Goal: Transaction & Acquisition: Purchase product/service

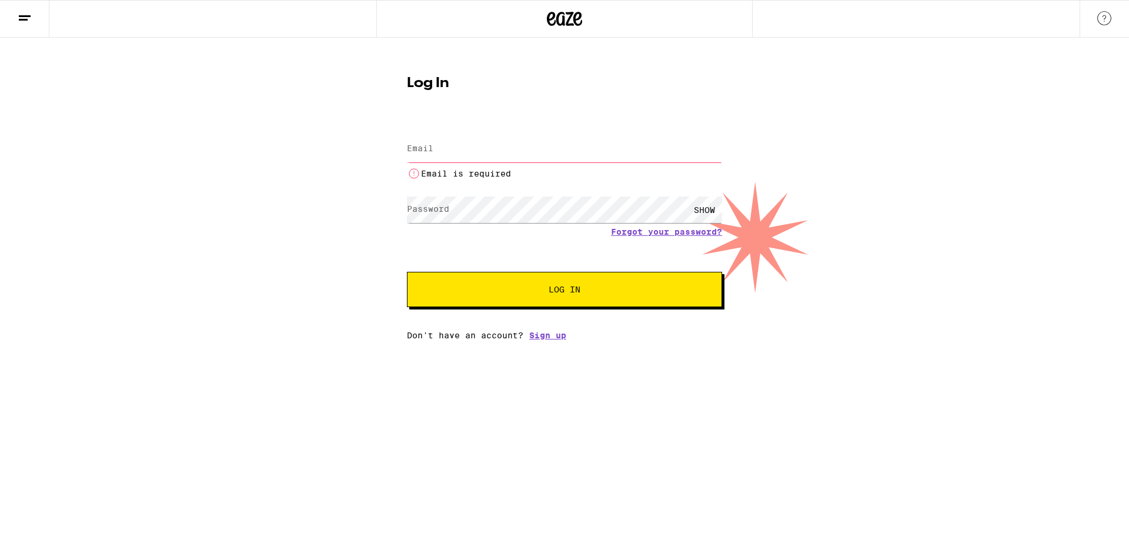
click at [436, 146] on input "Email" at bounding box center [564, 149] width 315 height 26
type input "[PERSON_NAME][EMAIL_ADDRESS][PERSON_NAME][DOMAIN_NAME]"
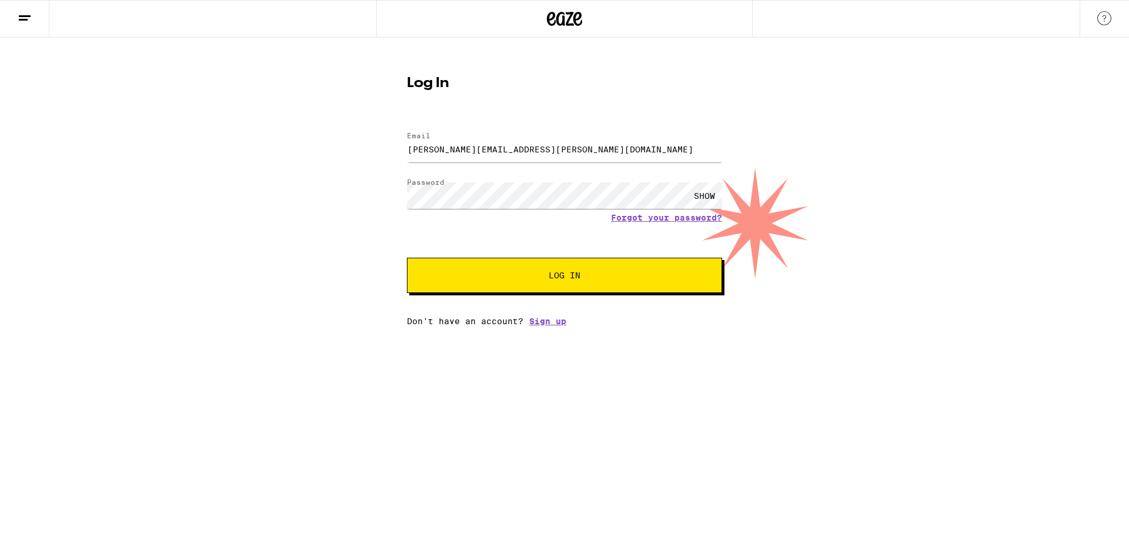
click at [598, 282] on button "Log In" at bounding box center [564, 275] width 315 height 35
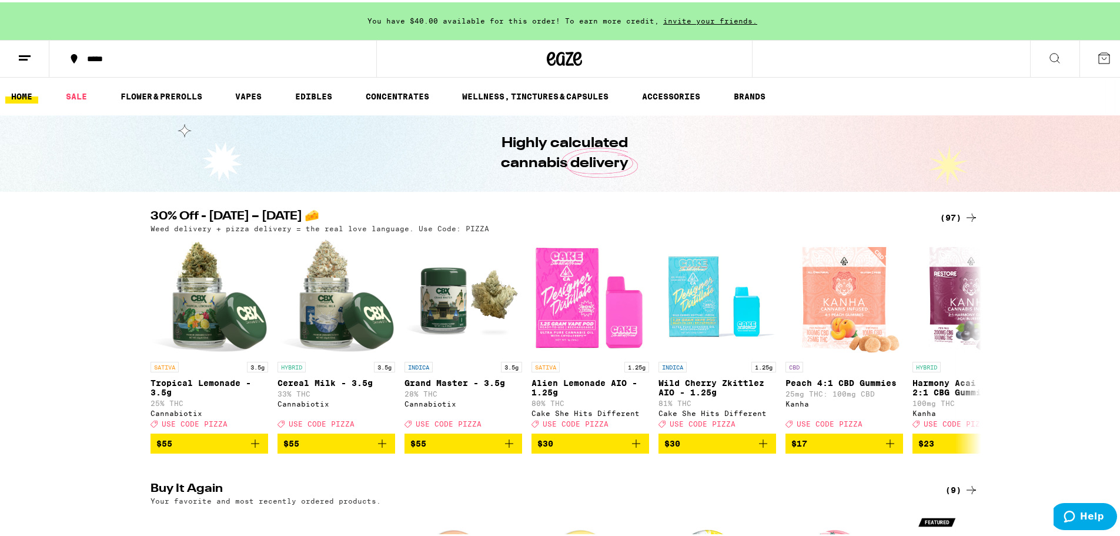
click at [101, 58] on div "*****" at bounding box center [218, 56] width 275 height 8
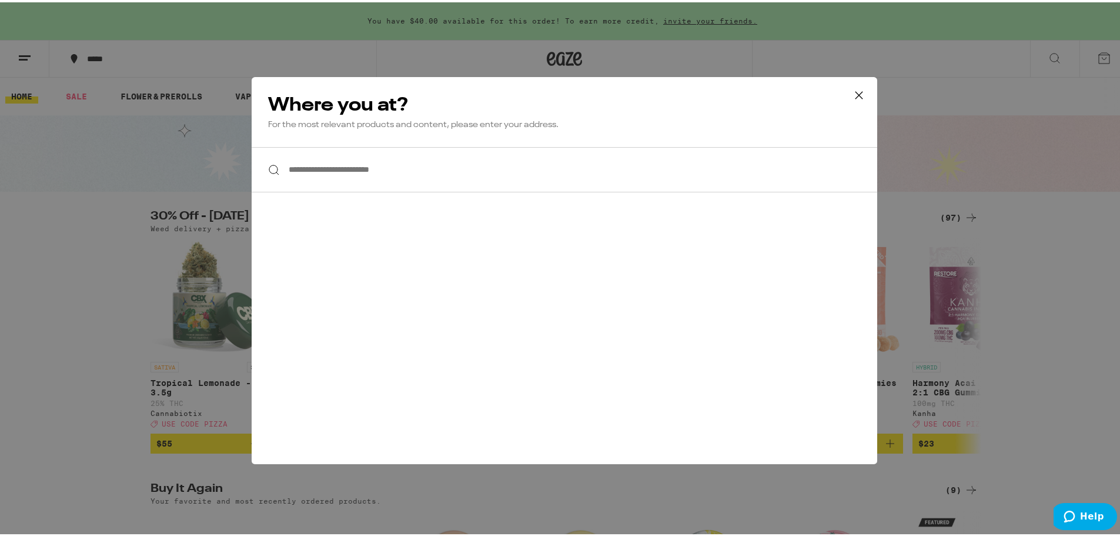
click at [332, 165] on input "**********" at bounding box center [565, 167] width 626 height 45
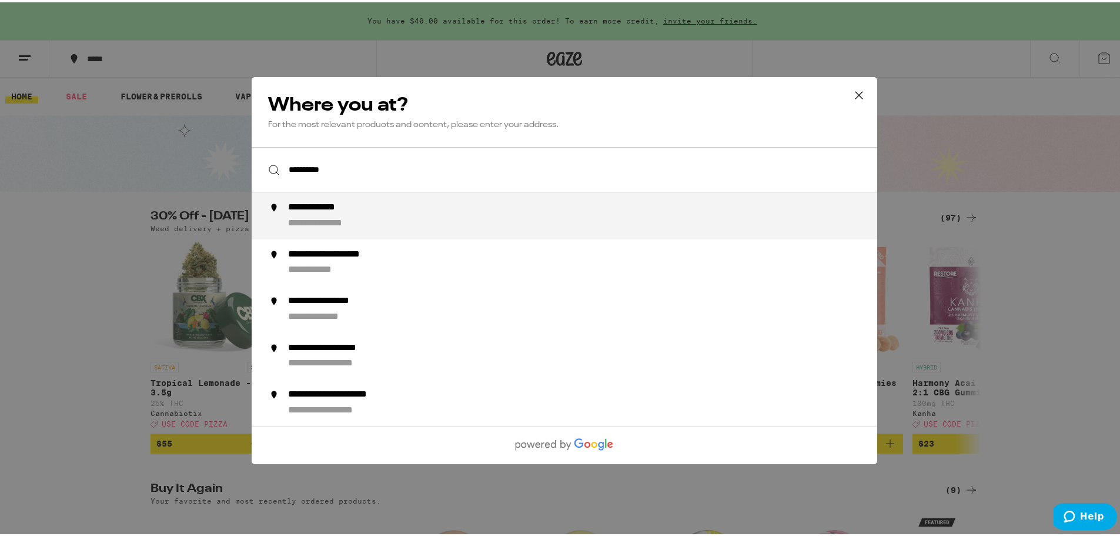
click at [349, 212] on div "**********" at bounding box center [327, 205] width 79 height 12
type input "**********"
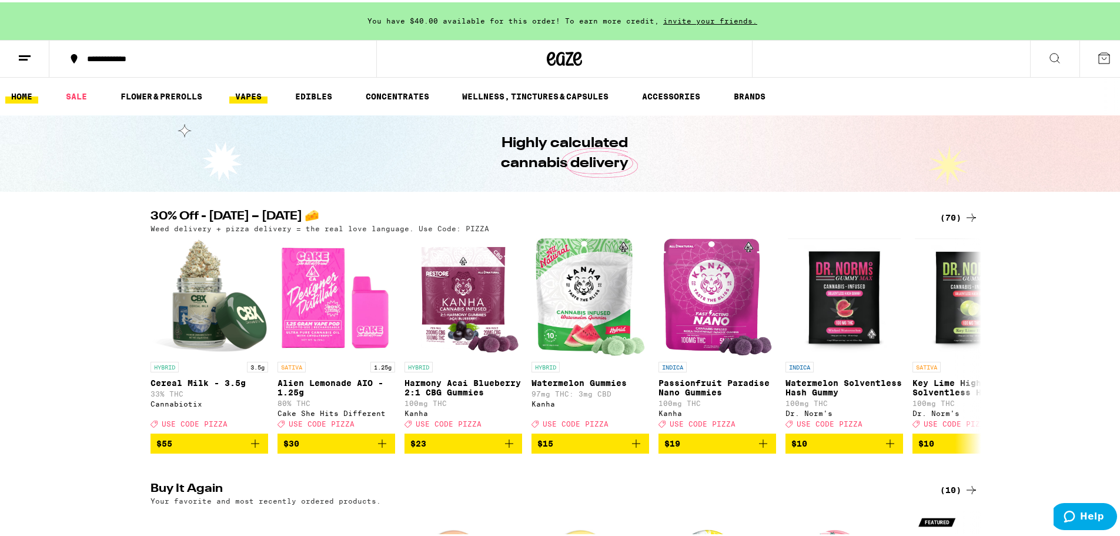
click at [255, 94] on link "VAPES" at bounding box center [248, 94] width 38 height 14
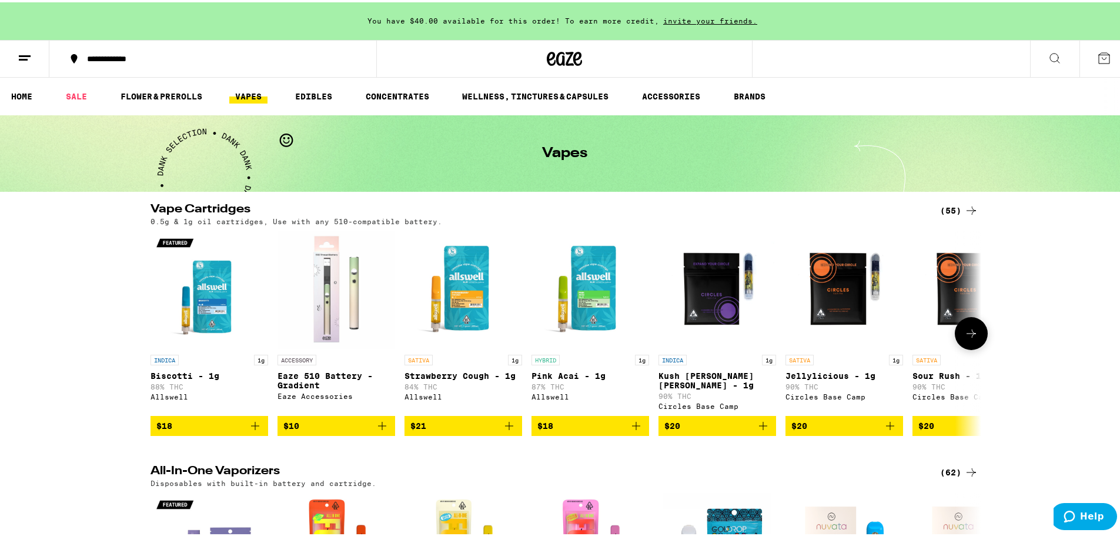
click at [379, 421] on icon "Add to bag" at bounding box center [382, 423] width 8 height 8
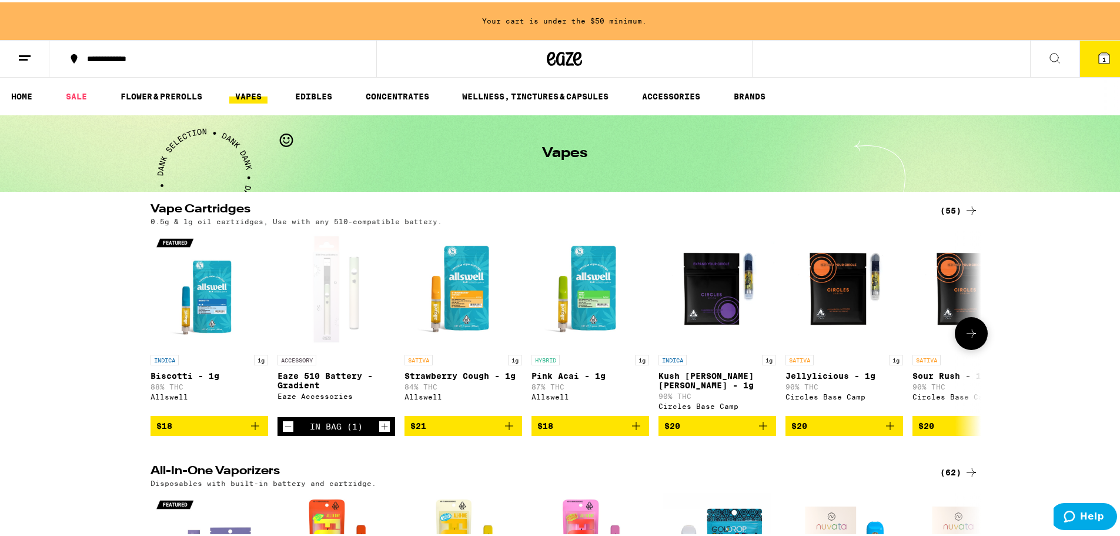
click at [971, 331] on icon at bounding box center [971, 331] width 9 height 8
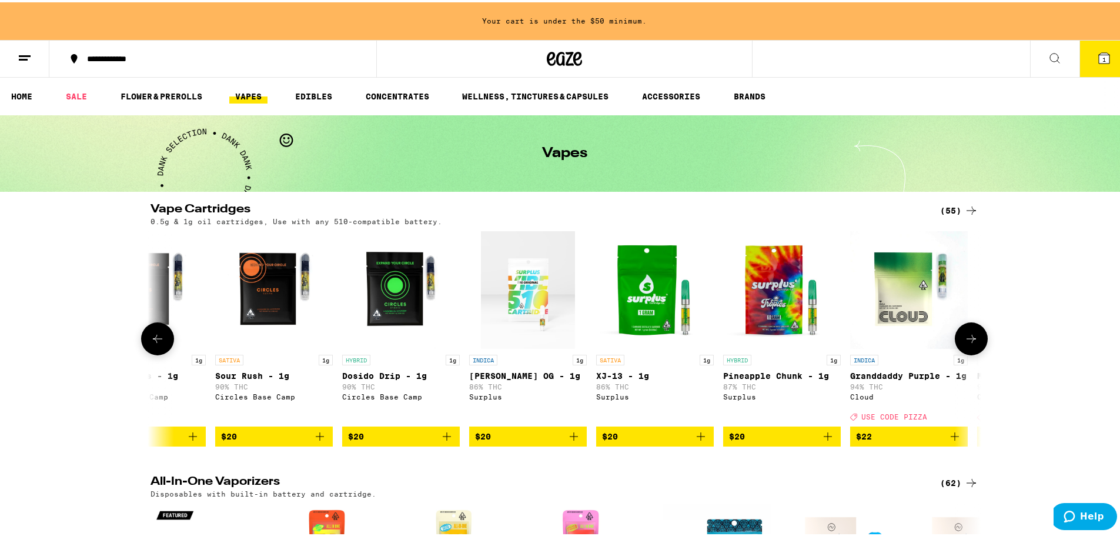
scroll to position [0, 700]
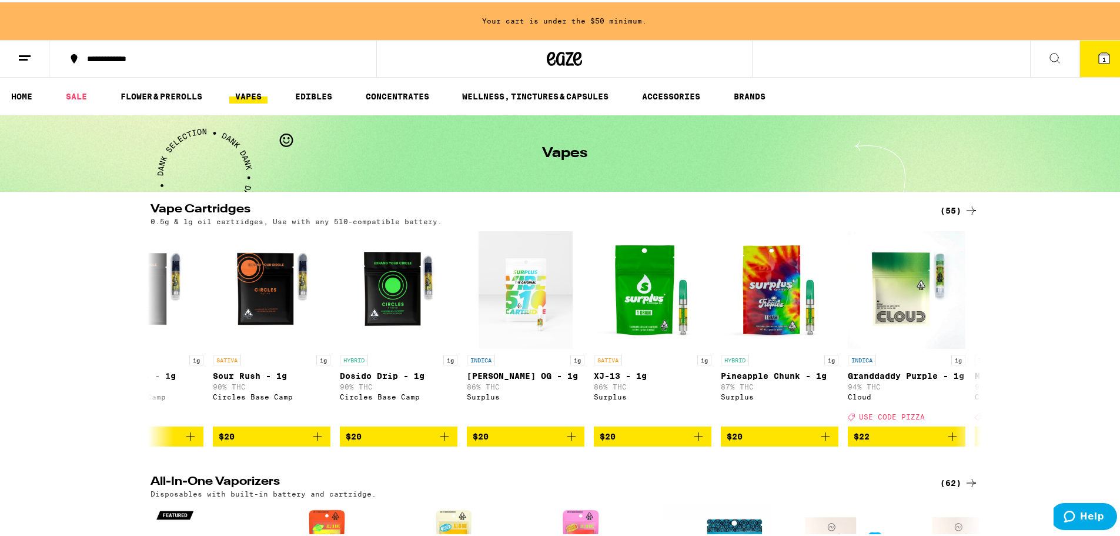
click at [947, 208] on div "(55)" at bounding box center [959, 208] width 38 height 14
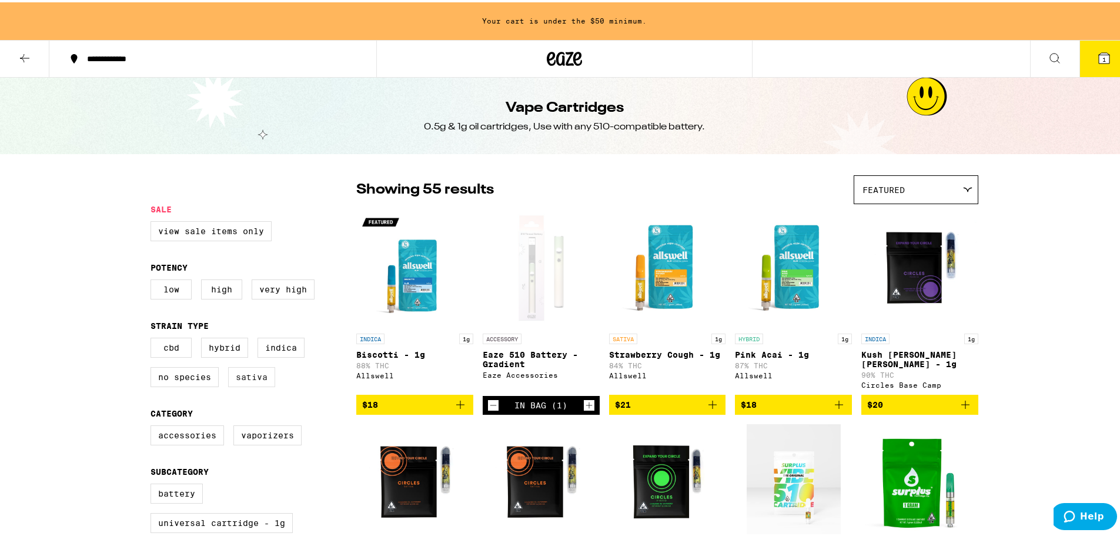
click at [236, 380] on label "Sativa" at bounding box center [251, 375] width 47 height 20
click at [153, 338] on input "Sativa" at bounding box center [153, 337] width 1 height 1
checkbox input "true"
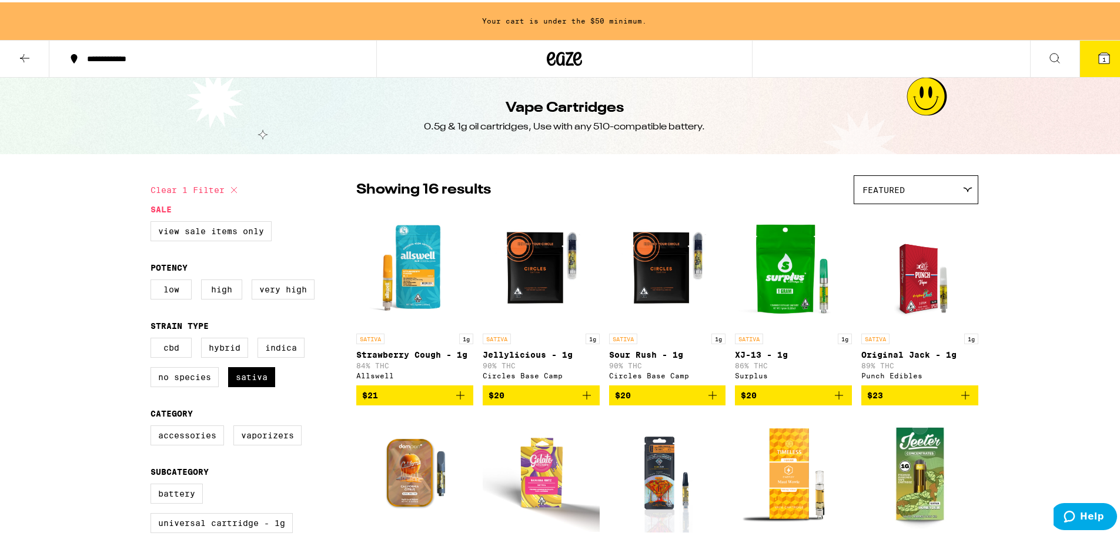
click at [959, 399] on icon "Add to bag" at bounding box center [966, 393] width 14 height 14
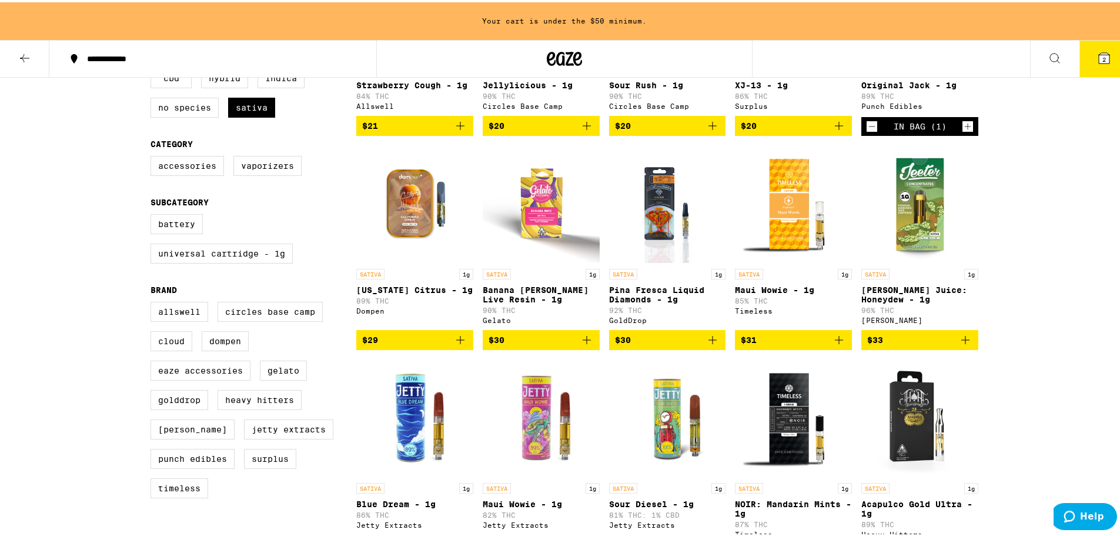
scroll to position [294, 0]
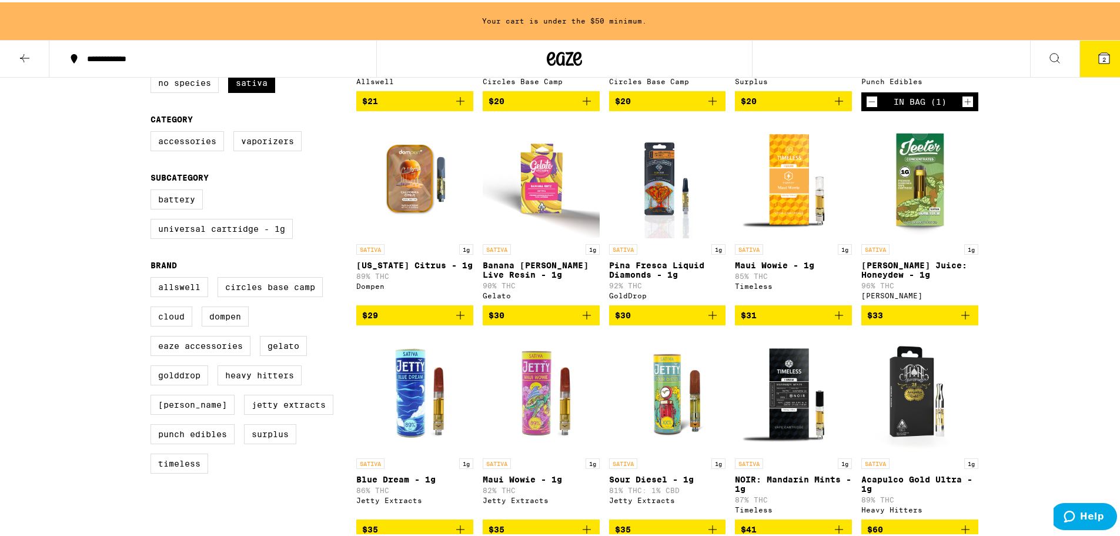
click at [709, 317] on icon "Add to bag" at bounding box center [713, 313] width 8 height 8
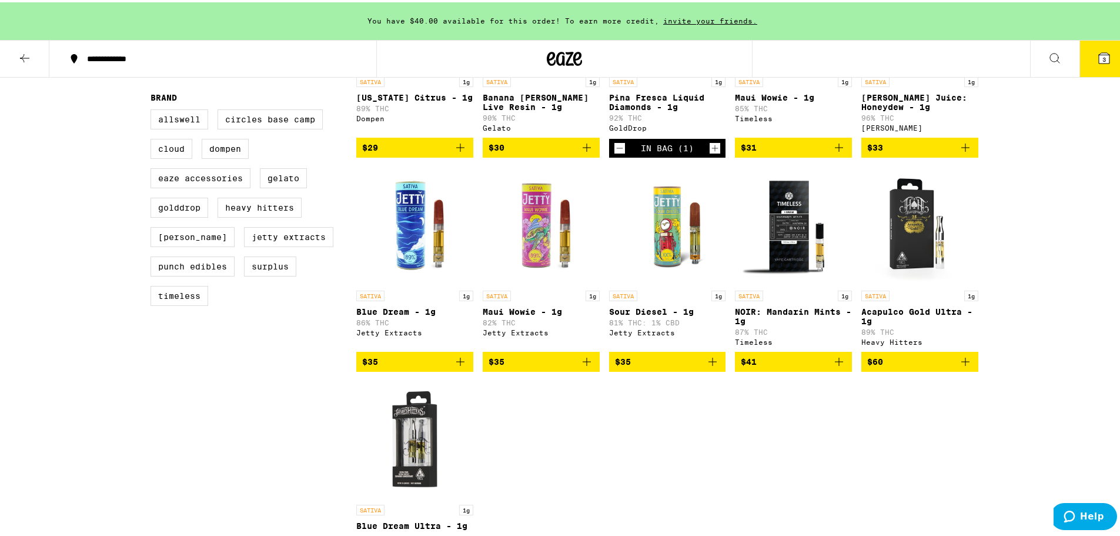
scroll to position [470, 0]
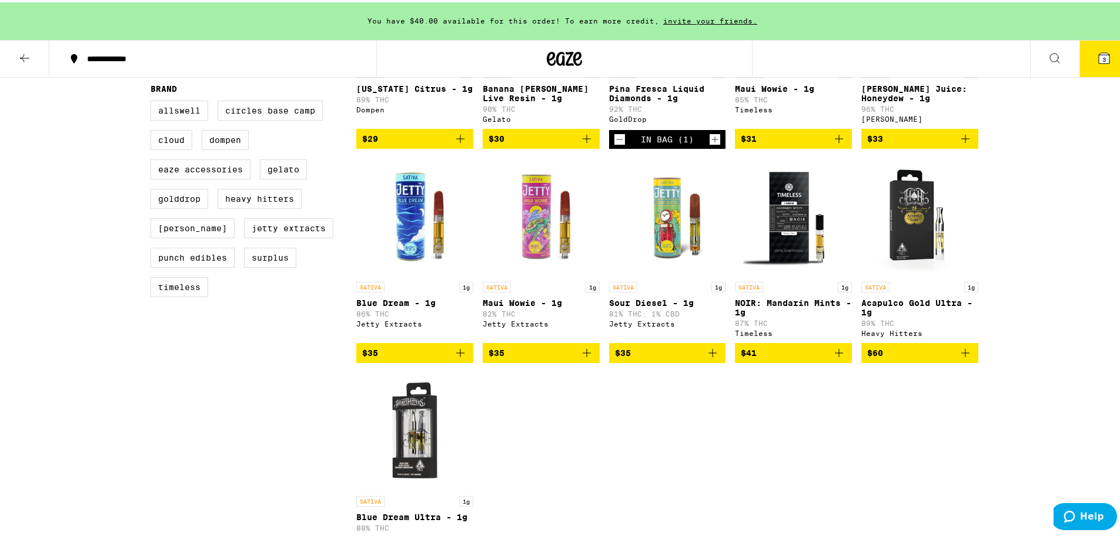
click at [395, 358] on span "$35" at bounding box center [414, 350] width 105 height 14
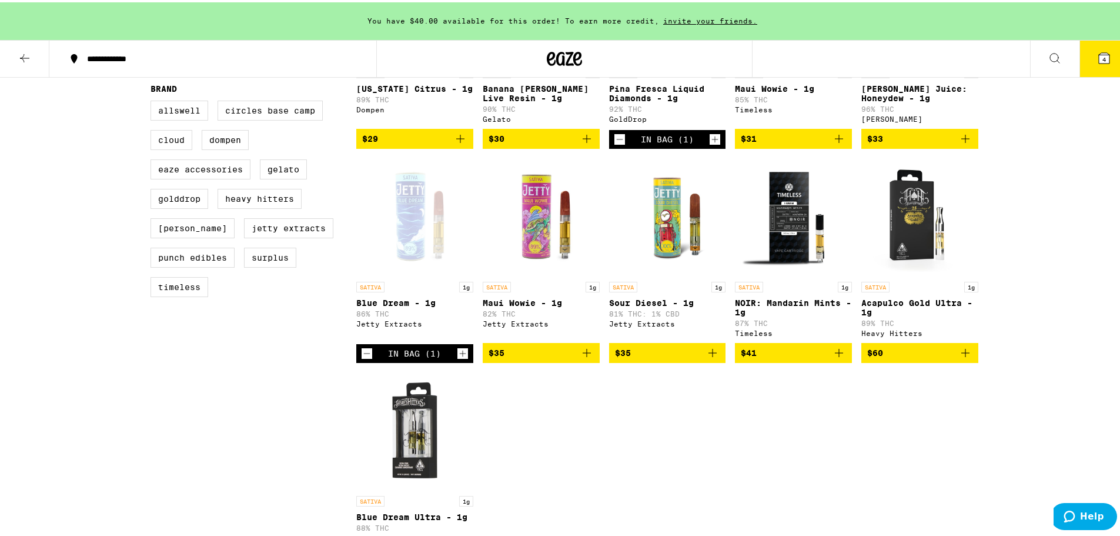
click at [547, 358] on span "$35" at bounding box center [541, 350] width 105 height 14
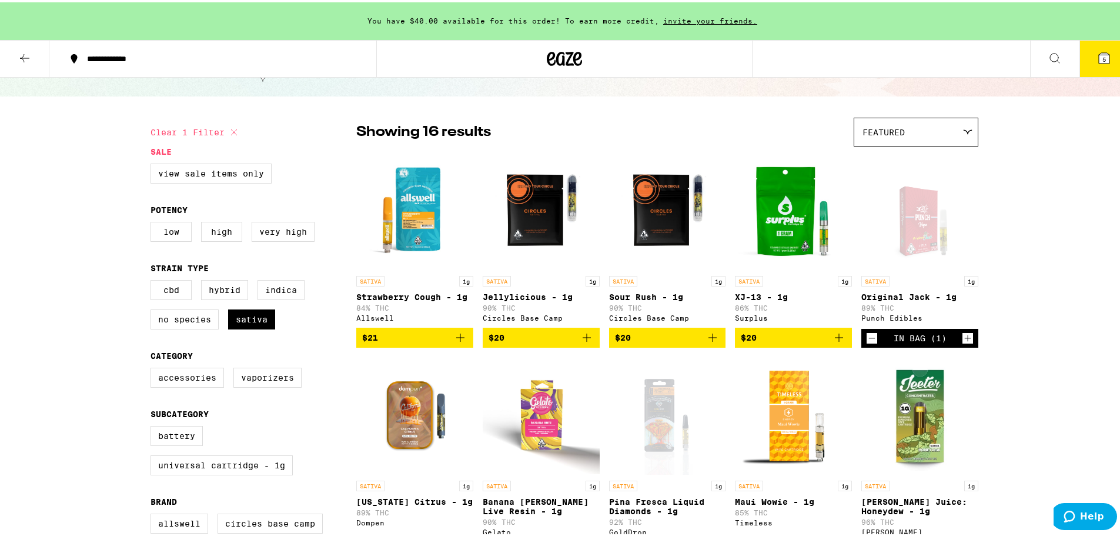
scroll to position [0, 0]
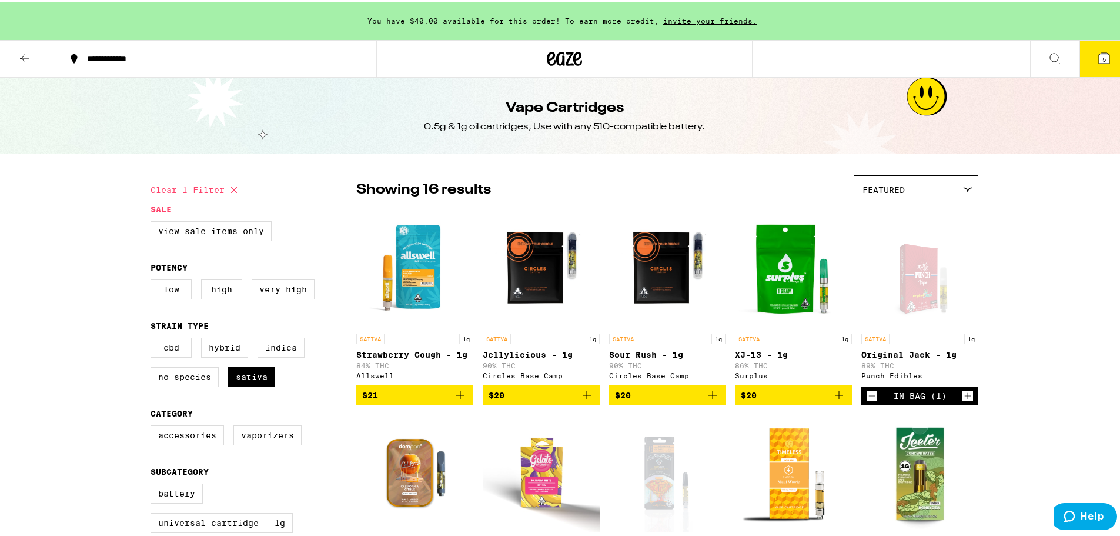
click at [21, 55] on icon at bounding box center [24, 56] width 9 height 8
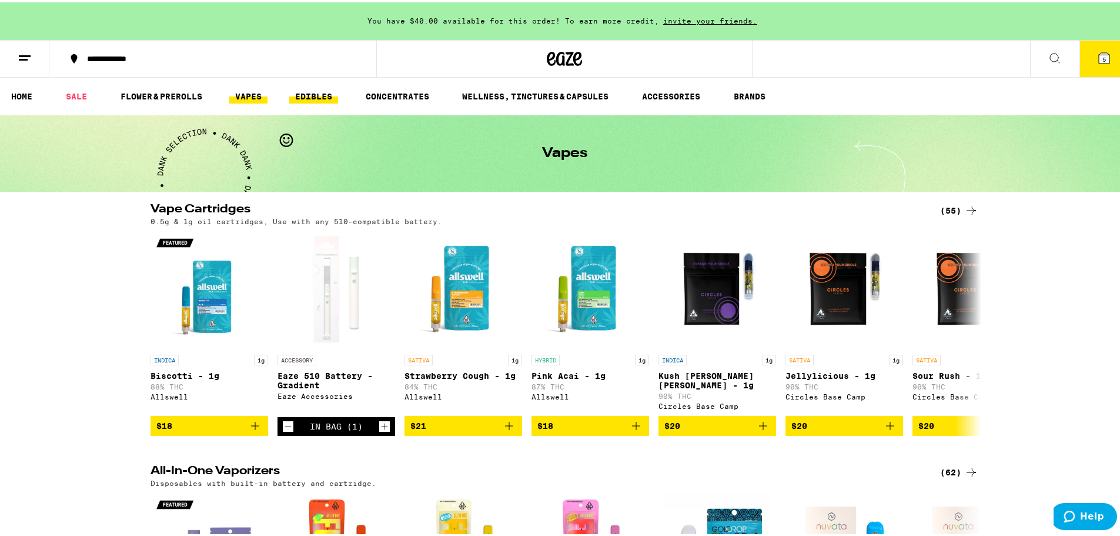
click at [302, 88] on link "EDIBLES" at bounding box center [313, 94] width 49 height 14
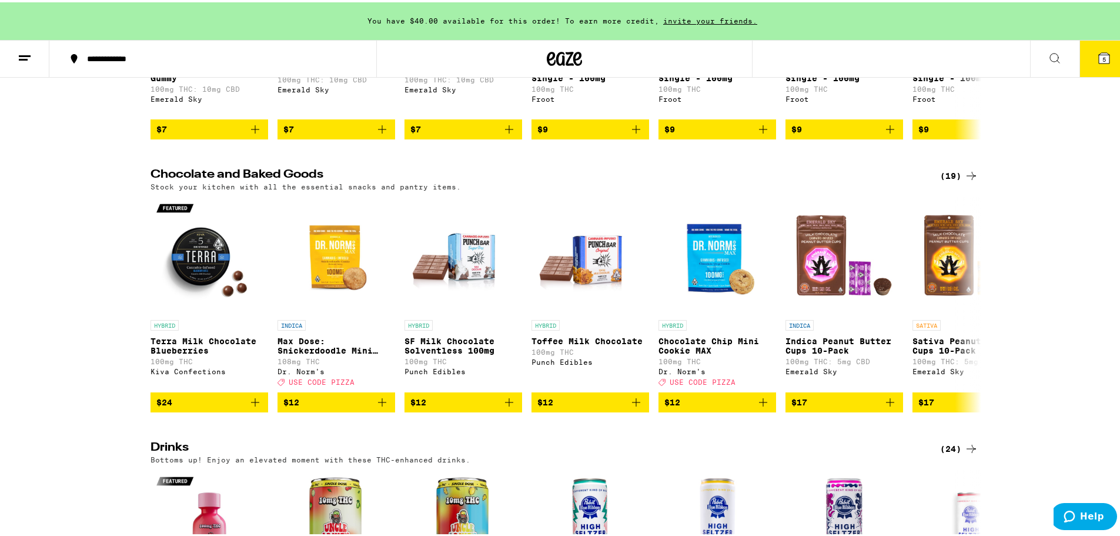
scroll to position [118, 0]
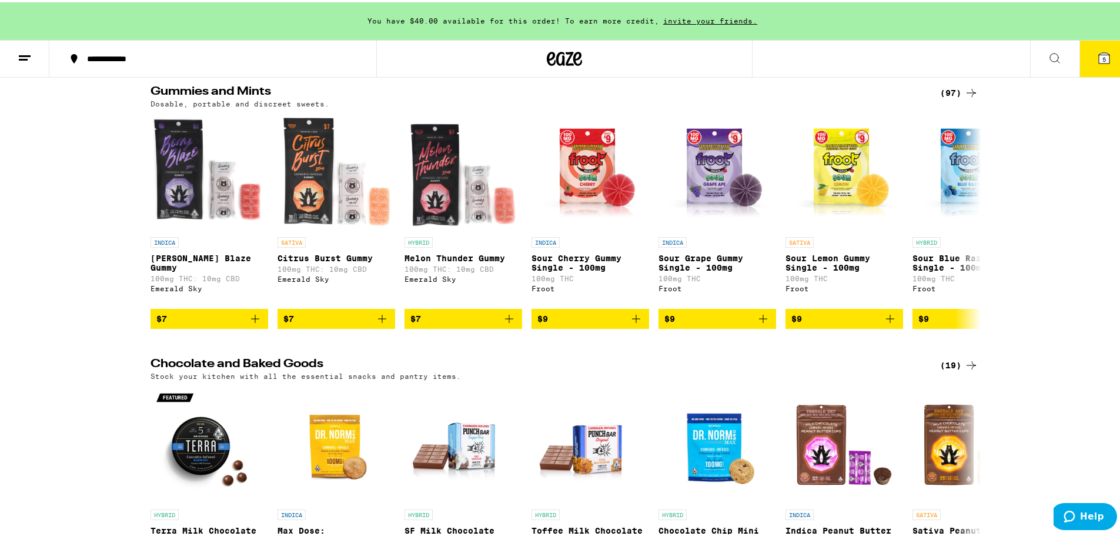
click at [946, 90] on div "(97)" at bounding box center [959, 91] width 38 height 14
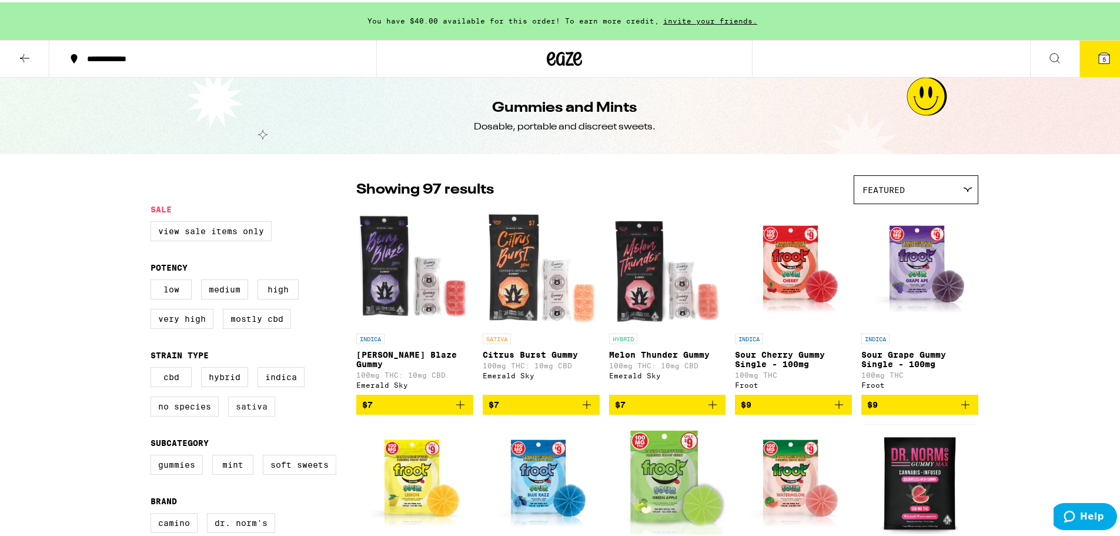
click at [236, 413] on label "Sativa" at bounding box center [251, 404] width 47 height 20
click at [153, 367] on input "Sativa" at bounding box center [153, 366] width 1 height 1
checkbox input "true"
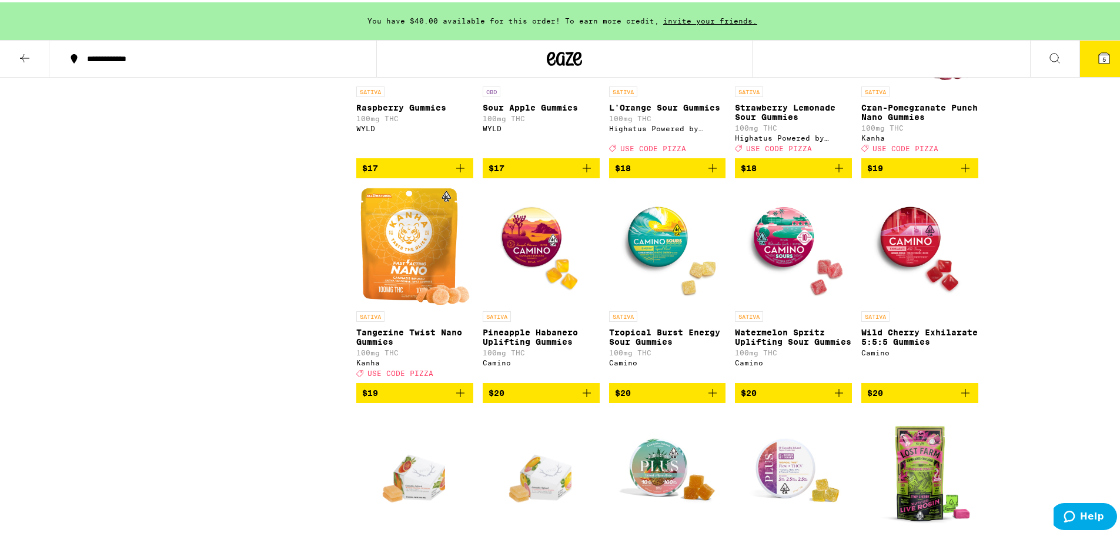
scroll to position [706, 0]
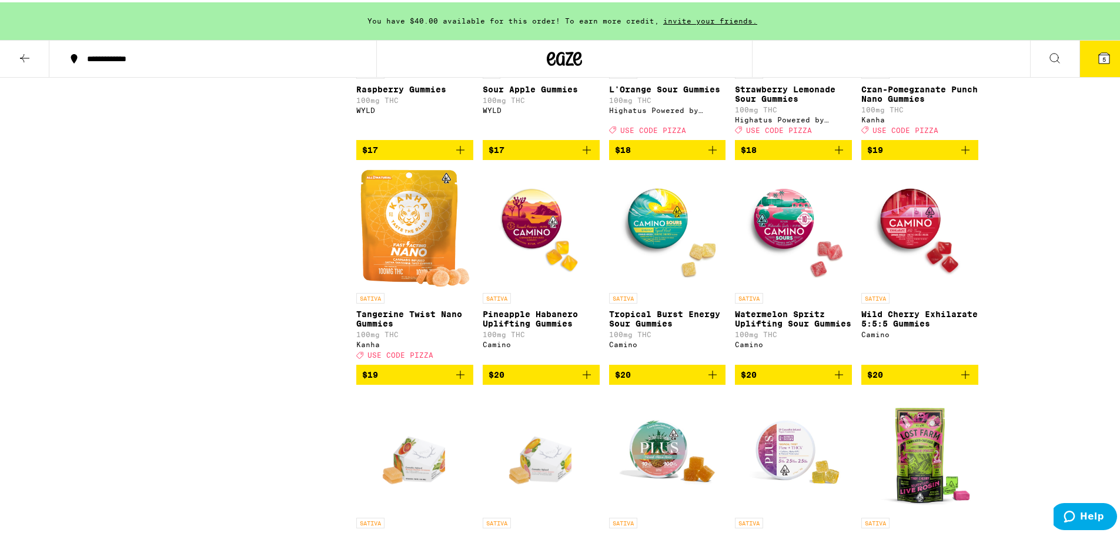
click at [709, 379] on icon "Add to bag" at bounding box center [713, 372] width 14 height 14
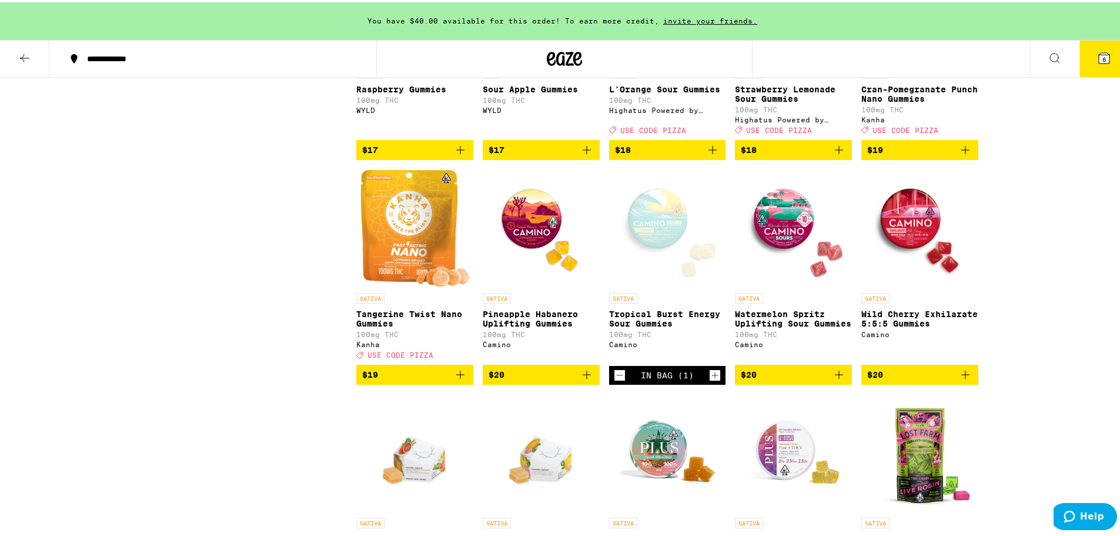
click at [710, 380] on icon "Increment" at bounding box center [715, 373] width 11 height 14
click at [834, 379] on icon "Add to bag" at bounding box center [839, 372] width 14 height 14
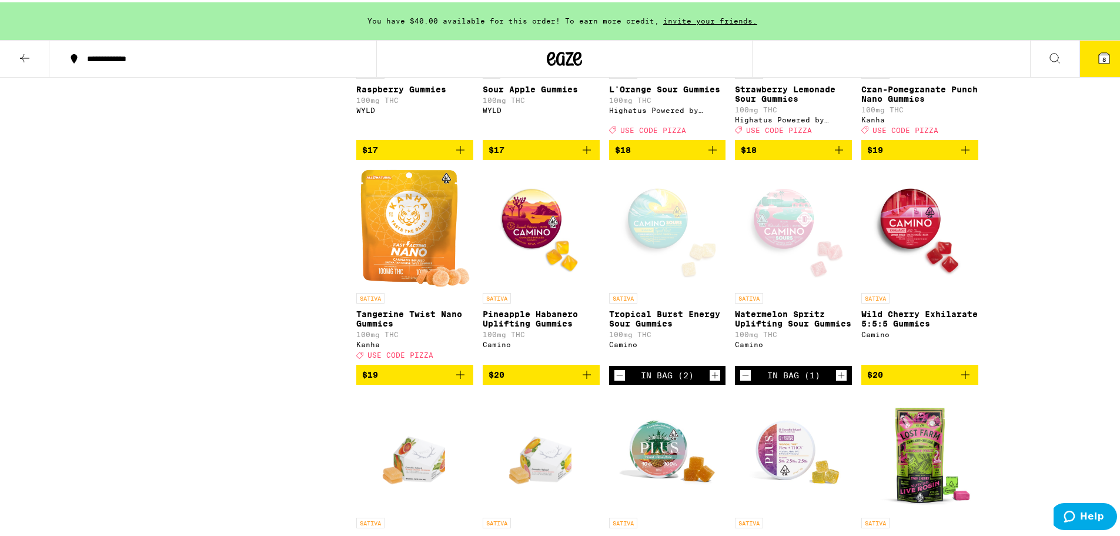
click at [836, 380] on icon "Increment" at bounding box center [841, 373] width 11 height 14
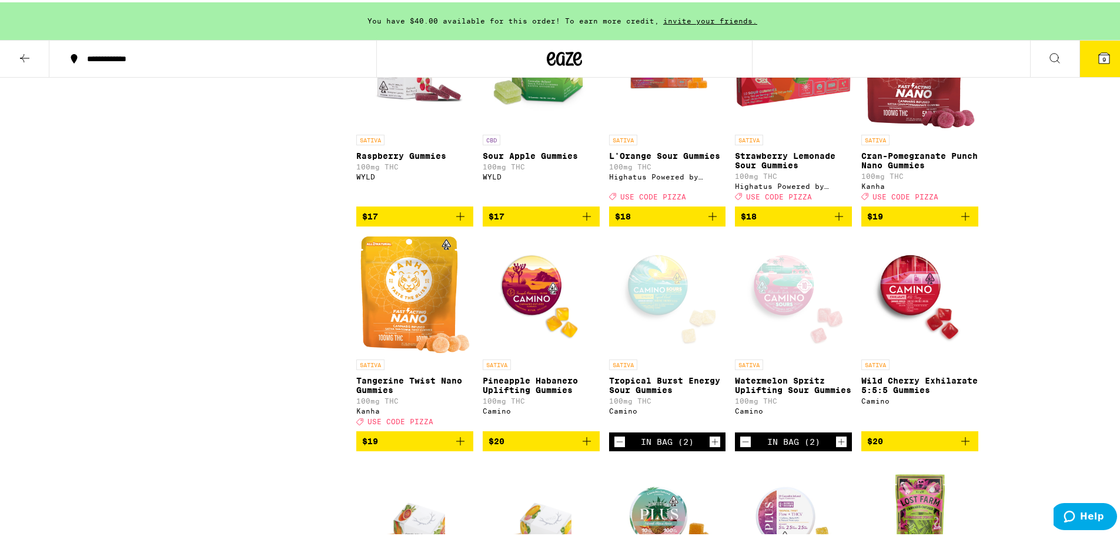
scroll to position [713, 0]
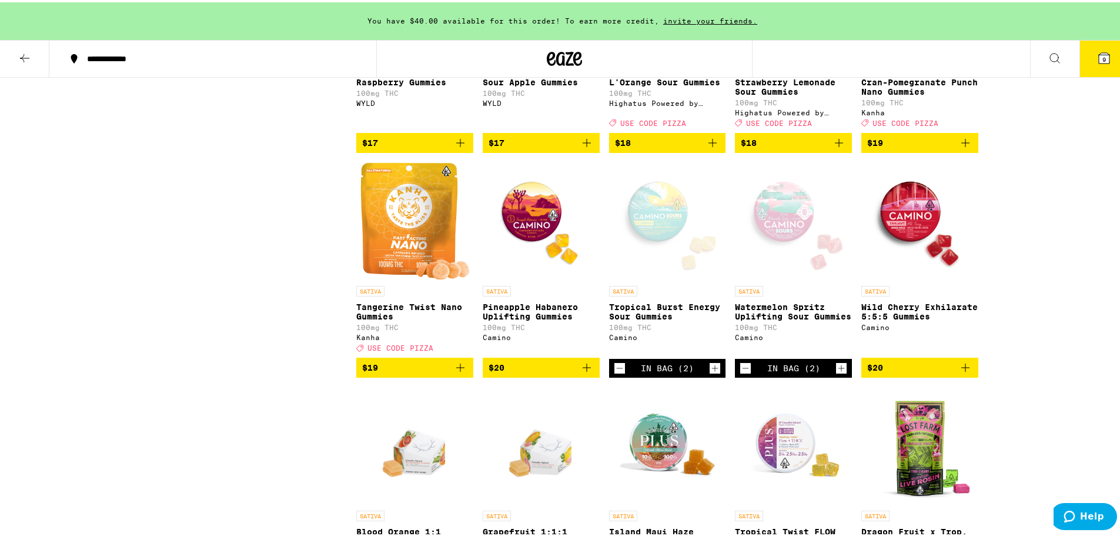
click at [615, 373] on icon "Decrement" at bounding box center [620, 366] width 11 height 14
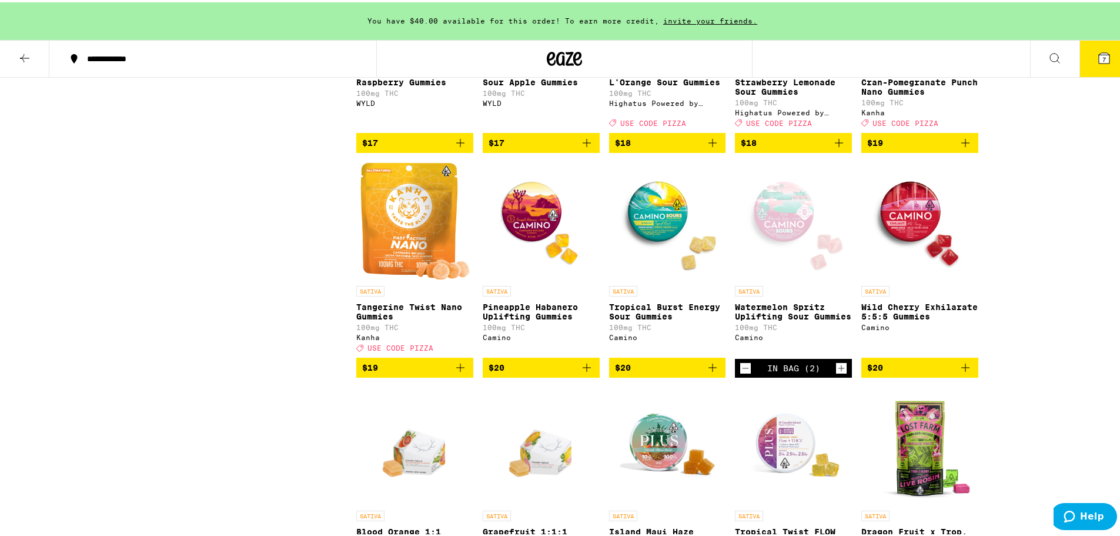
click at [709, 372] on icon "Add to bag" at bounding box center [713, 365] width 14 height 14
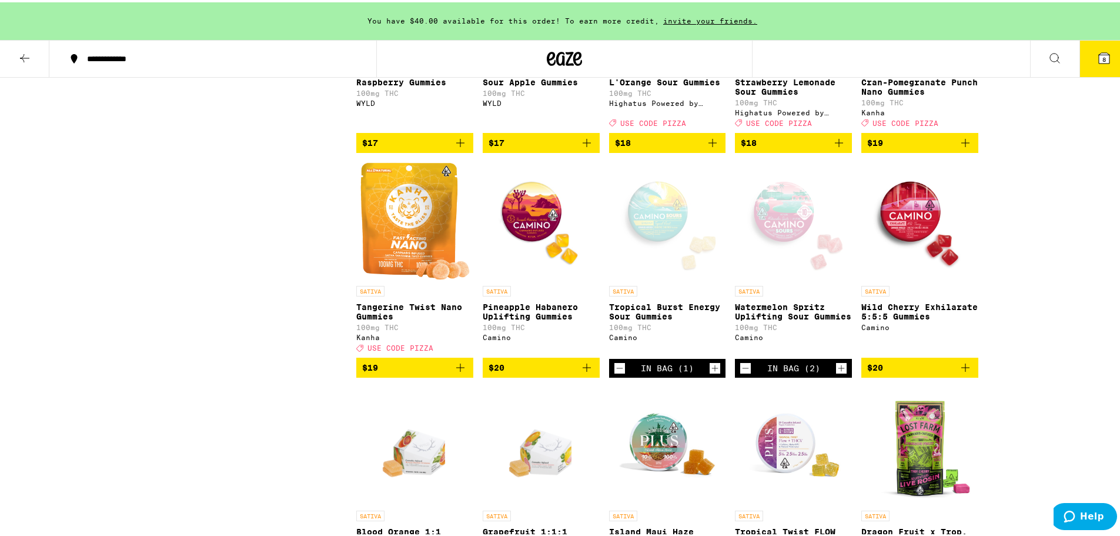
click at [745, 373] on icon "Decrement" at bounding box center [745, 366] width 11 height 14
click at [965, 372] on icon "Add to bag" at bounding box center [966, 365] width 14 height 14
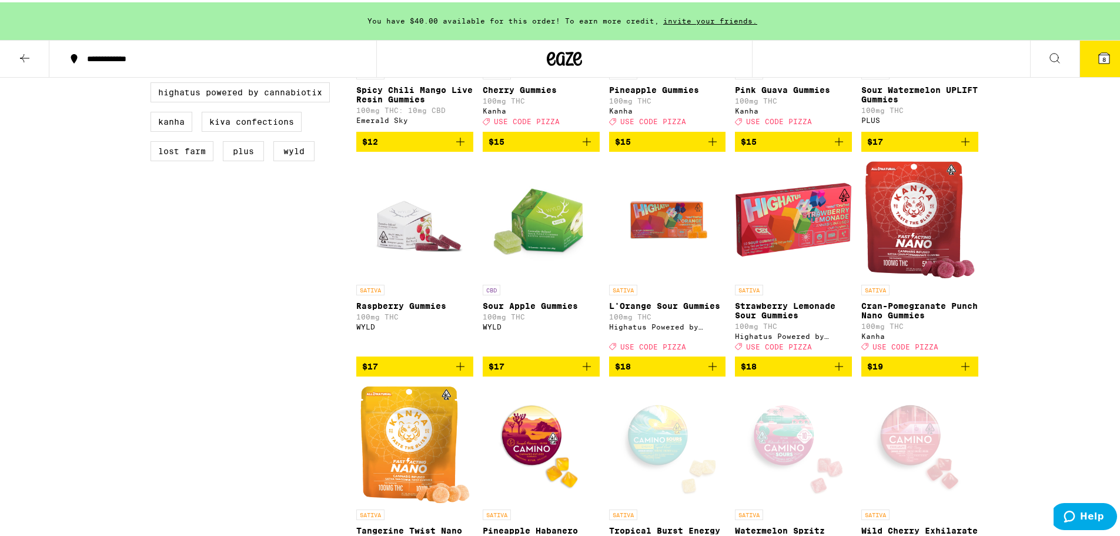
scroll to position [478, 0]
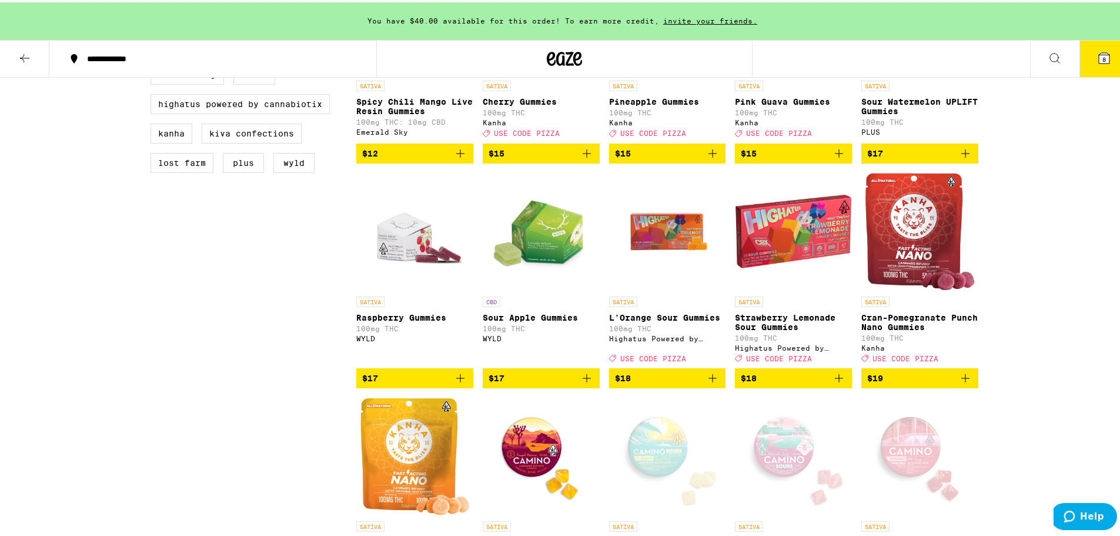
click at [834, 383] on icon "Add to bag" at bounding box center [839, 376] width 14 height 14
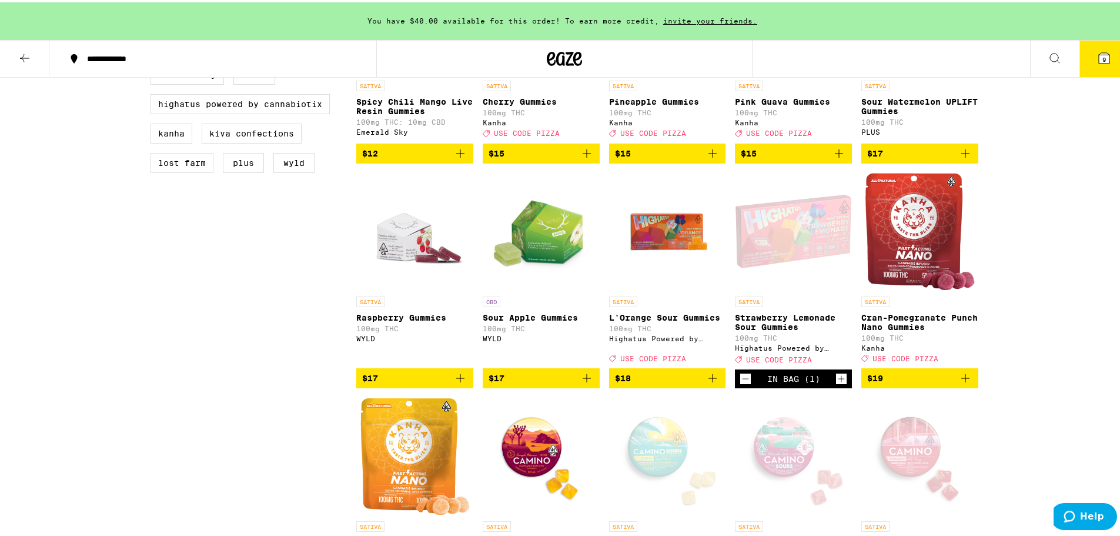
click at [715, 383] on icon "Add to bag" at bounding box center [713, 376] width 14 height 14
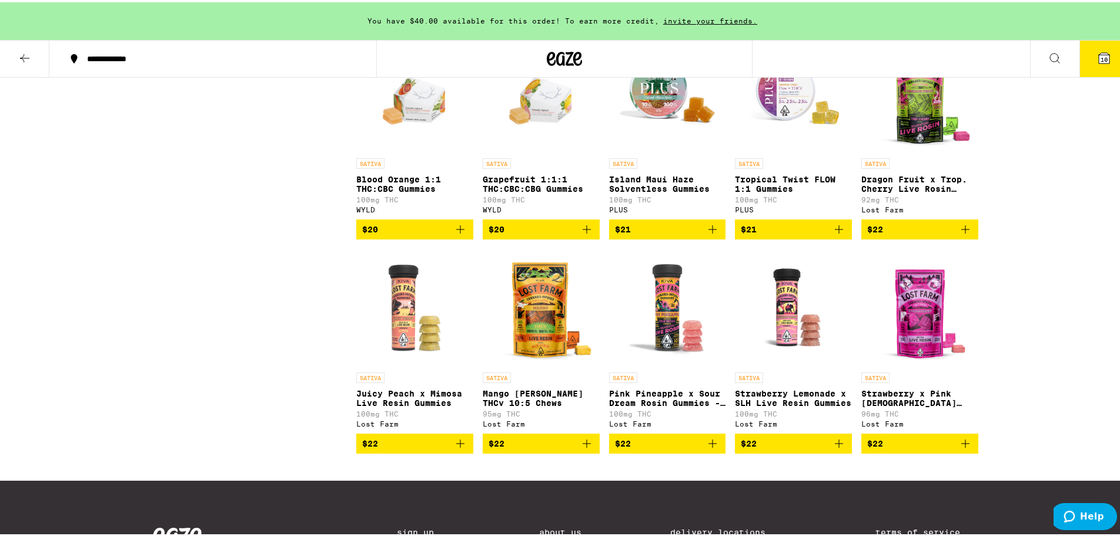
scroll to position [1066, 0]
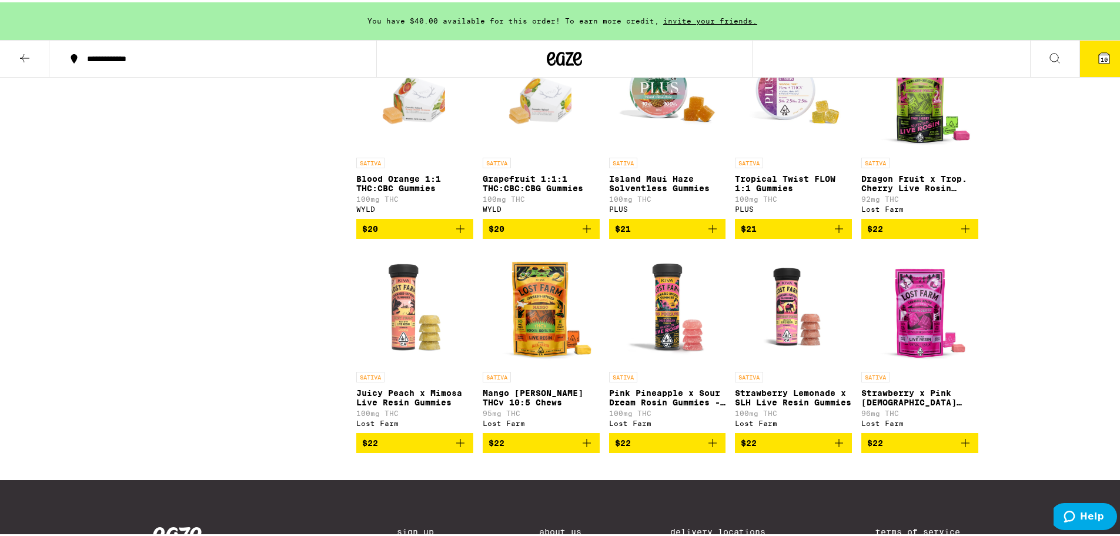
click at [25, 57] on icon at bounding box center [25, 56] width 14 height 14
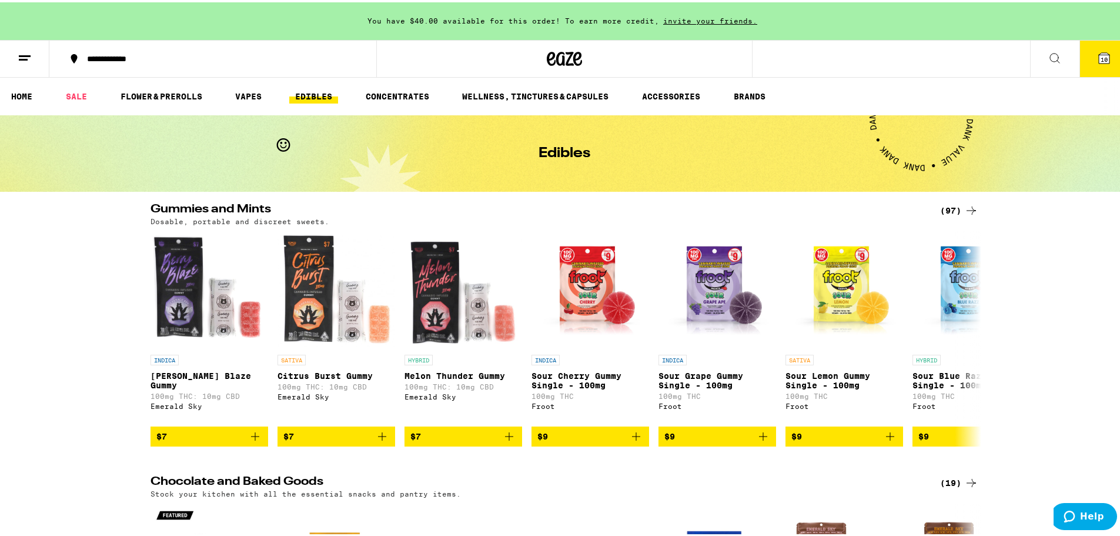
click at [1101, 56] on span "10" at bounding box center [1104, 57] width 7 height 7
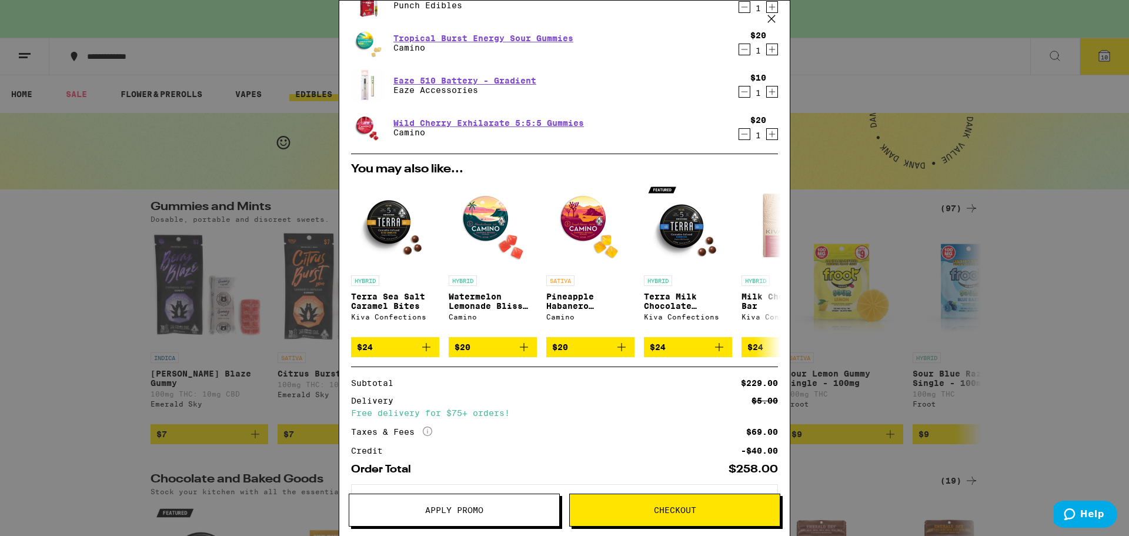
scroll to position [404, 0]
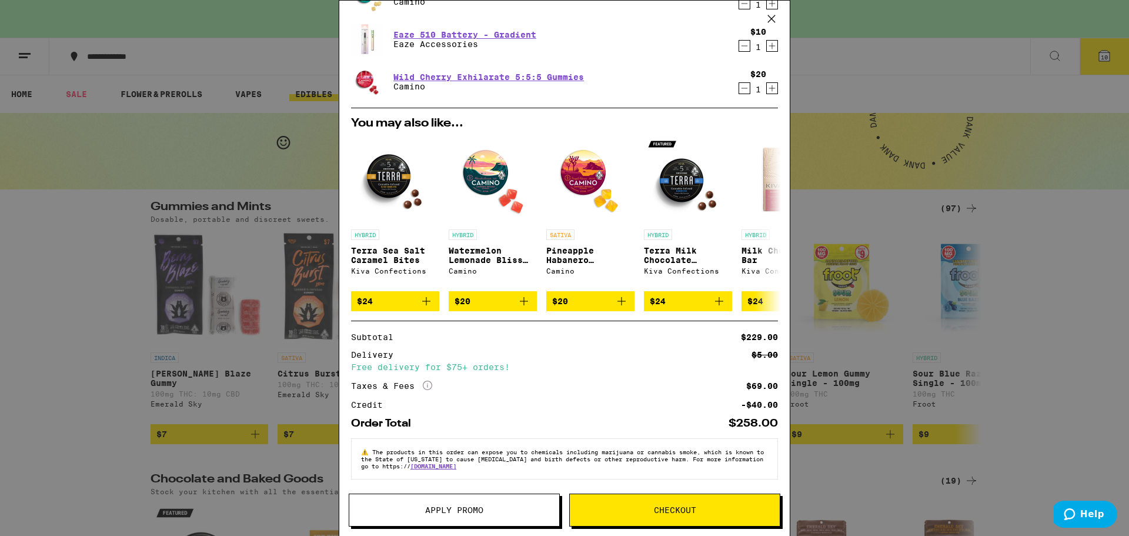
click at [465, 511] on span "Apply Promo" at bounding box center [454, 510] width 58 height 8
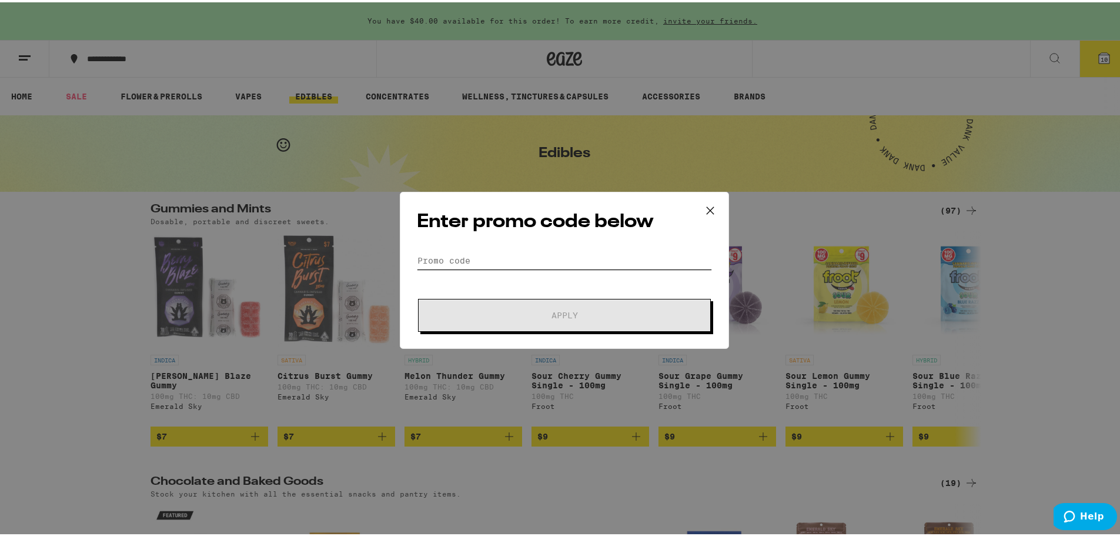
click at [499, 261] on input "Promo Code" at bounding box center [564, 258] width 295 height 18
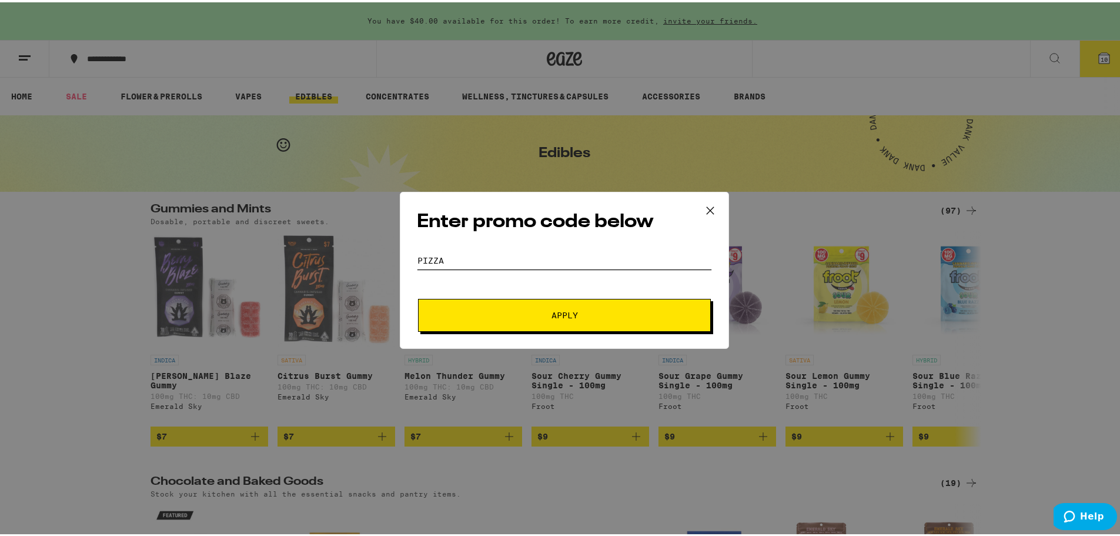
type input "PIZZA"
click at [563, 315] on span "Apply" at bounding box center [565, 313] width 26 height 8
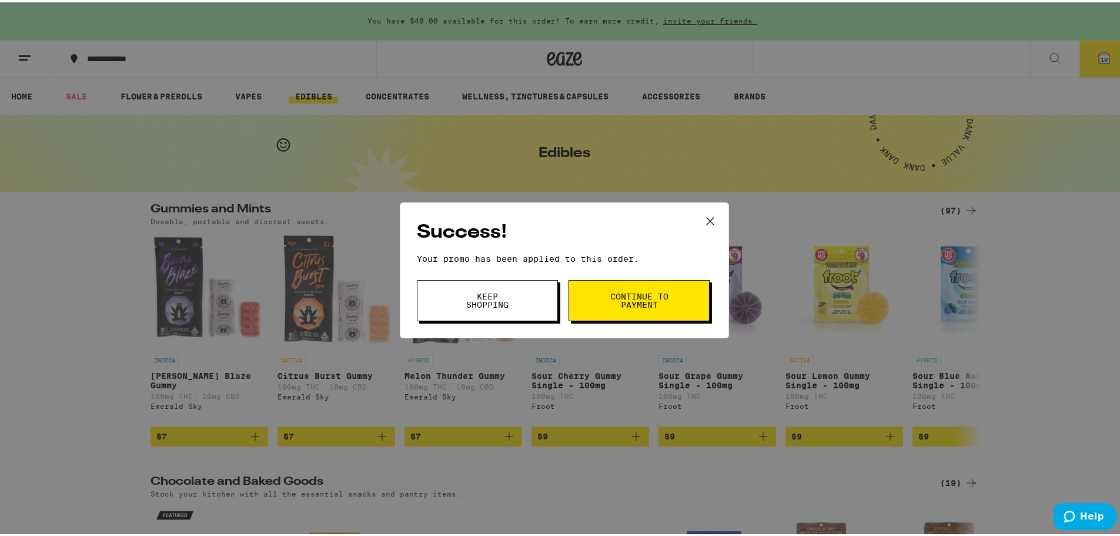
click at [493, 298] on span "Keep Shopping" at bounding box center [488, 298] width 60 height 16
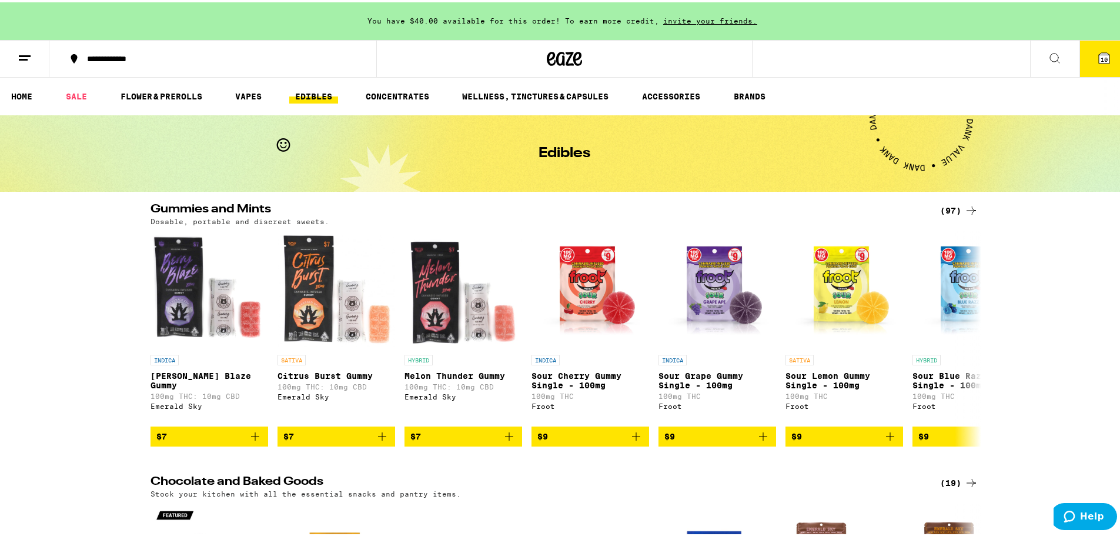
click at [1101, 54] on span "10" at bounding box center [1104, 57] width 7 height 7
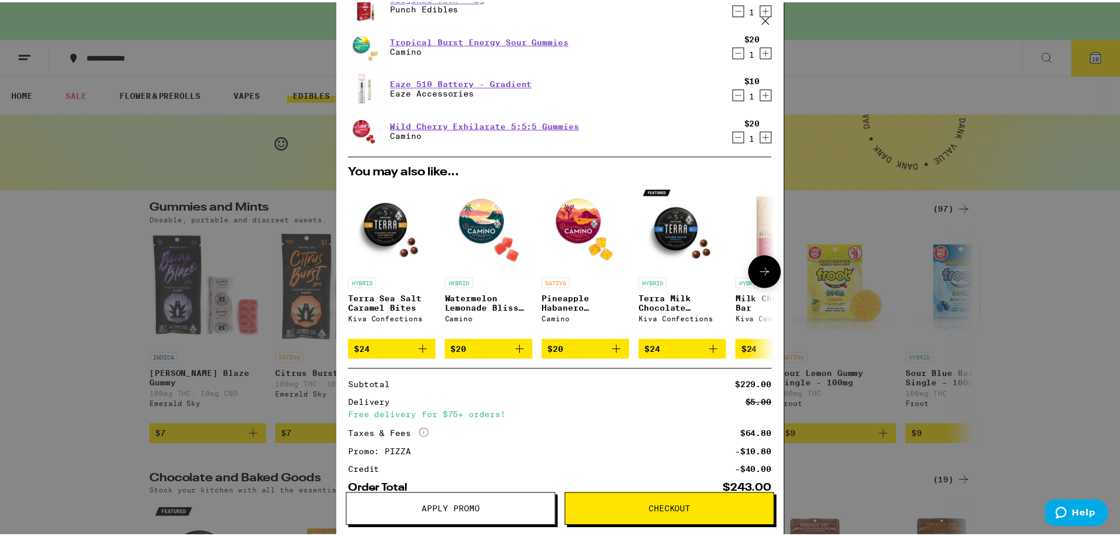
scroll to position [376, 0]
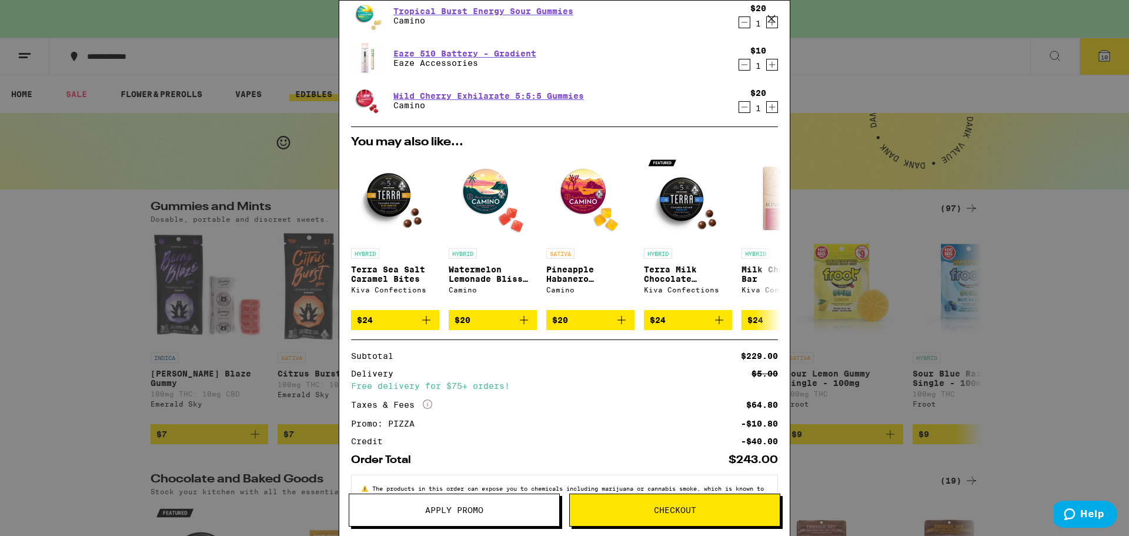
click at [684, 510] on span "Checkout" at bounding box center [675, 510] width 42 height 8
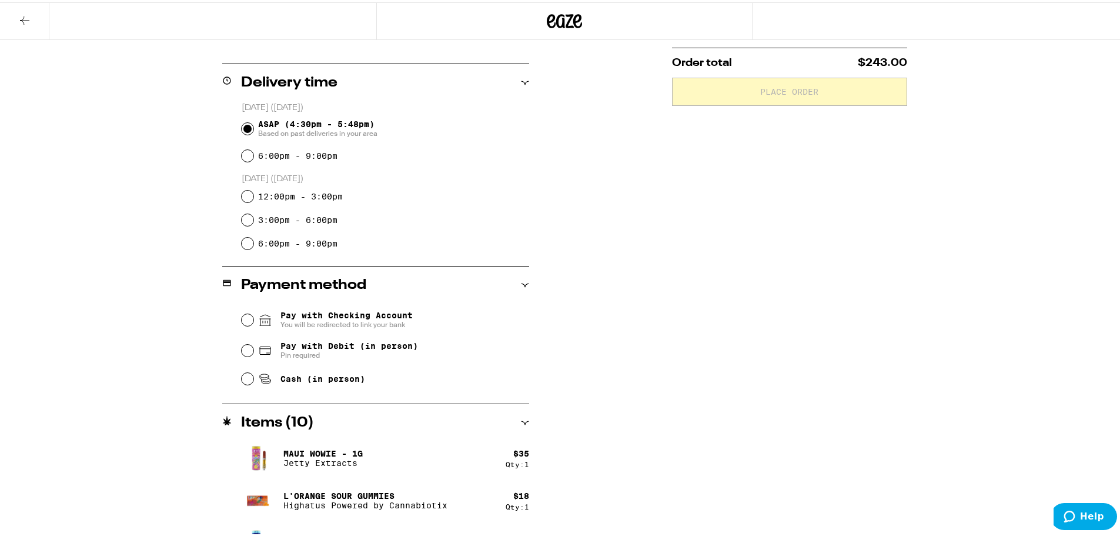
scroll to position [294, 0]
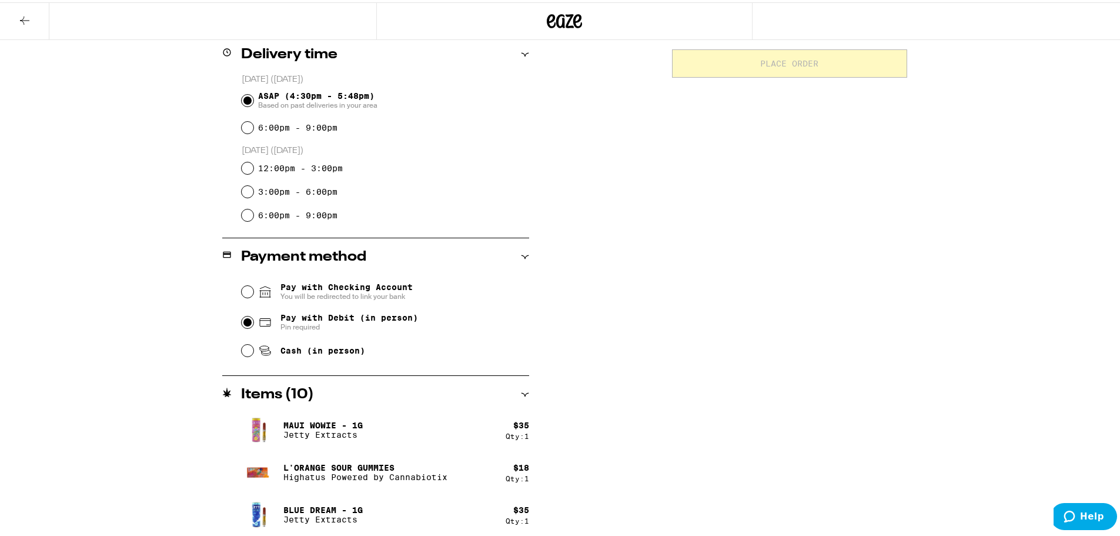
click at [244, 321] on input "Pay with Debit (in person) Pin required" at bounding box center [248, 320] width 12 height 12
radio input "true"
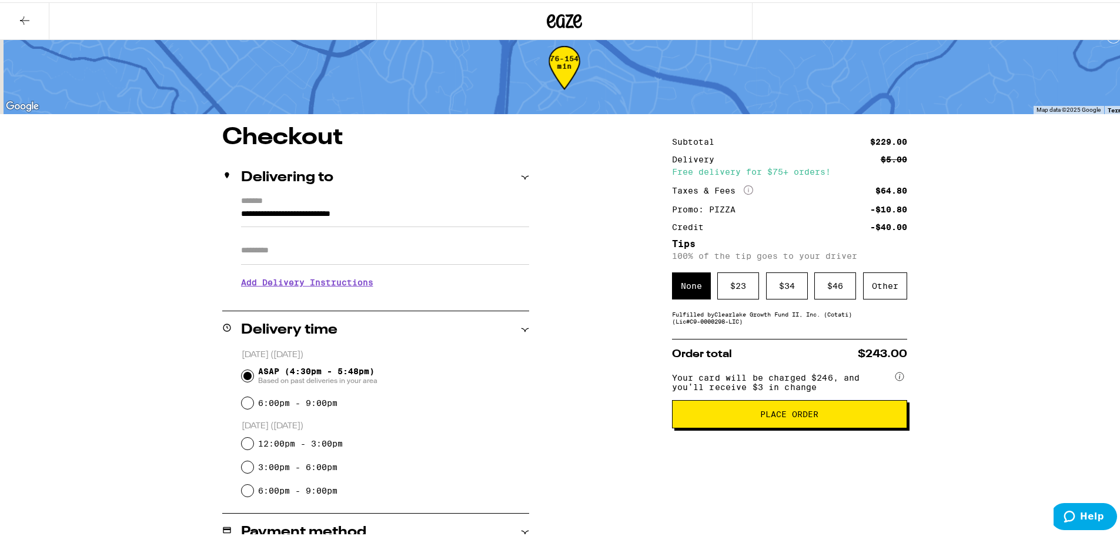
scroll to position [0, 0]
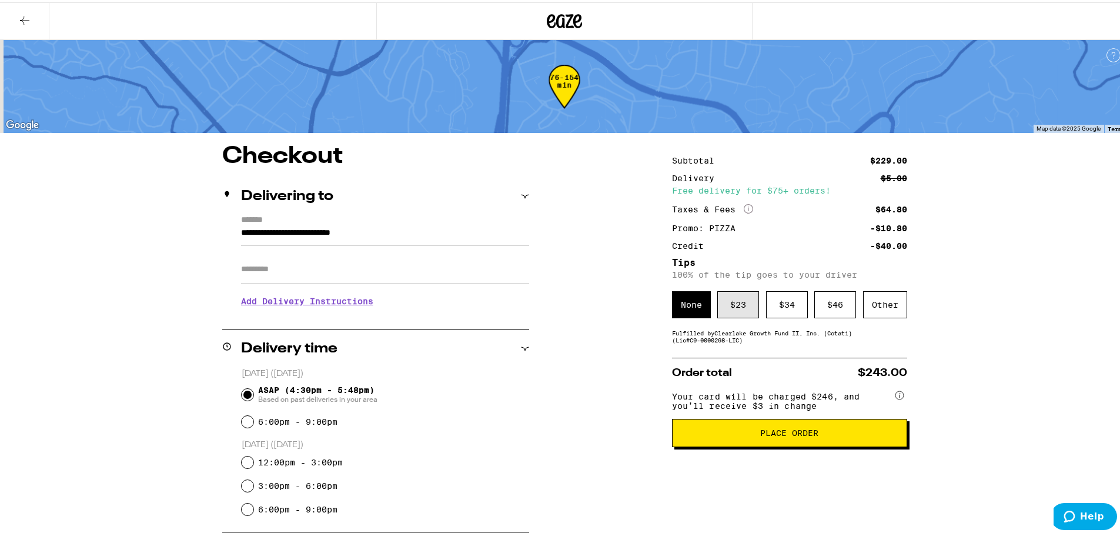
click at [743, 301] on div "$ 23" at bounding box center [738, 302] width 42 height 27
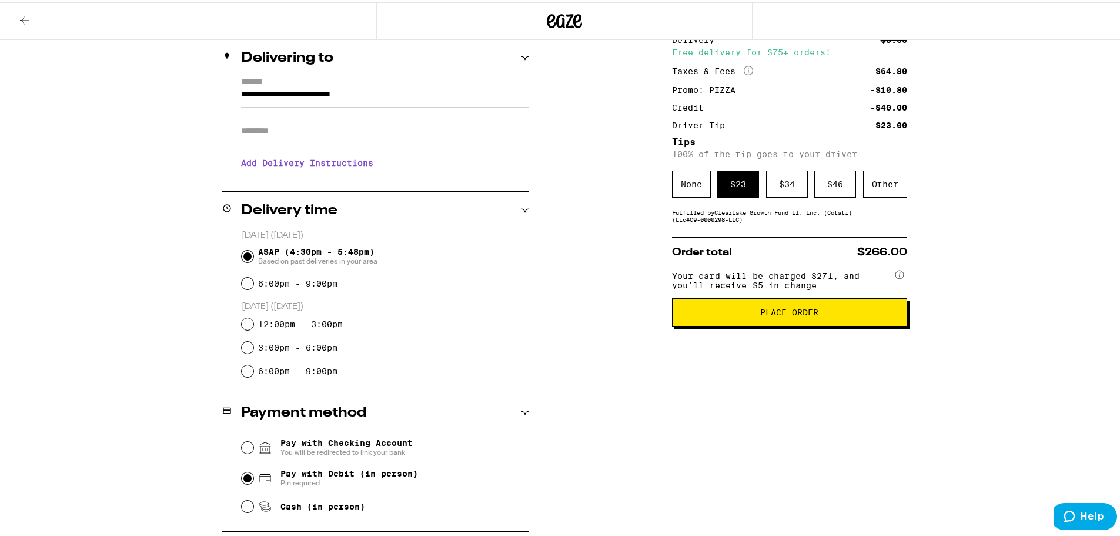
scroll to position [118, 0]
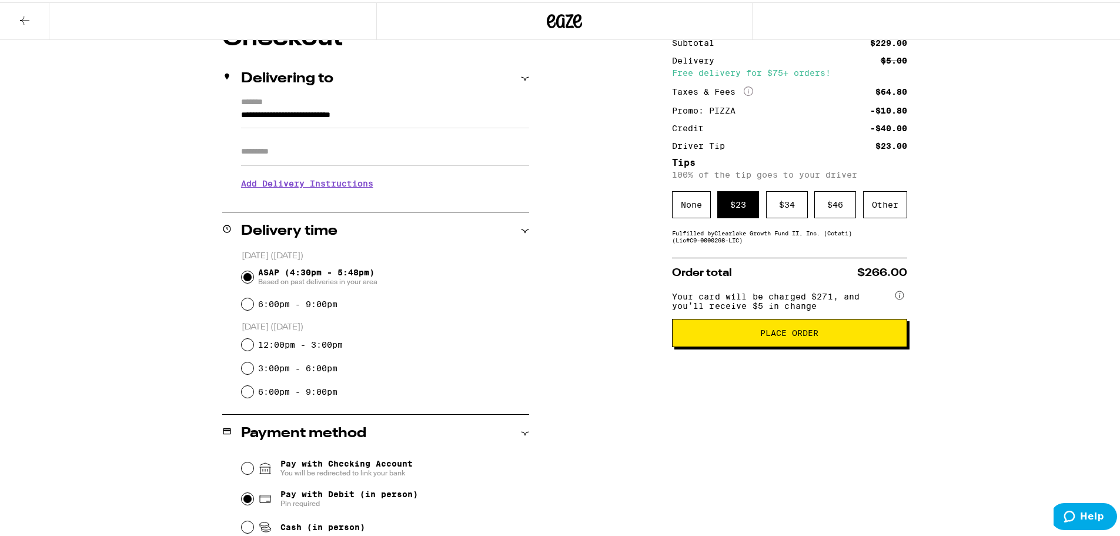
click at [796, 345] on button "Place Order" at bounding box center [789, 330] width 235 height 28
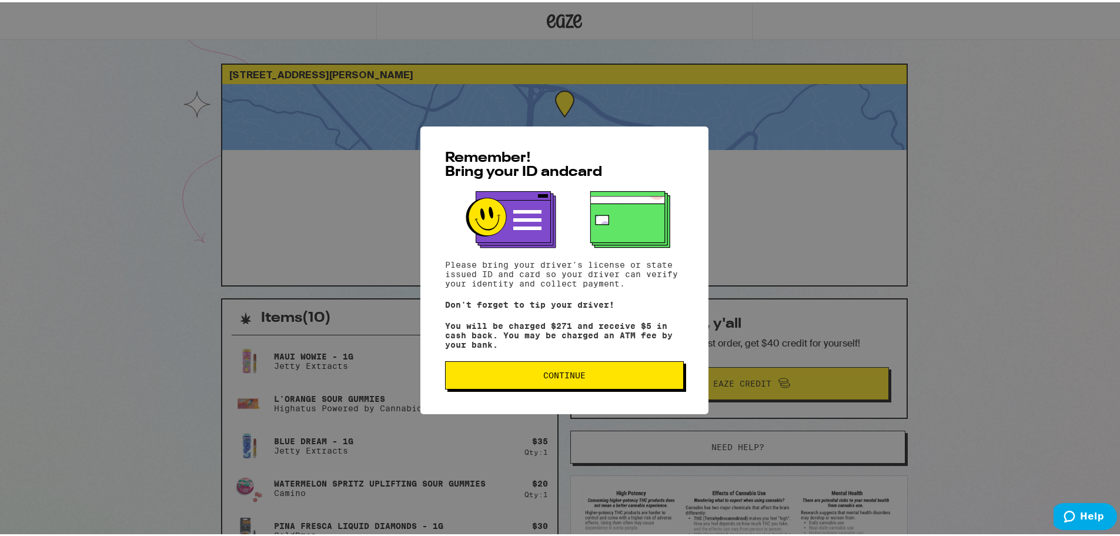
click at [565, 376] on span "Continue" at bounding box center [564, 373] width 42 height 8
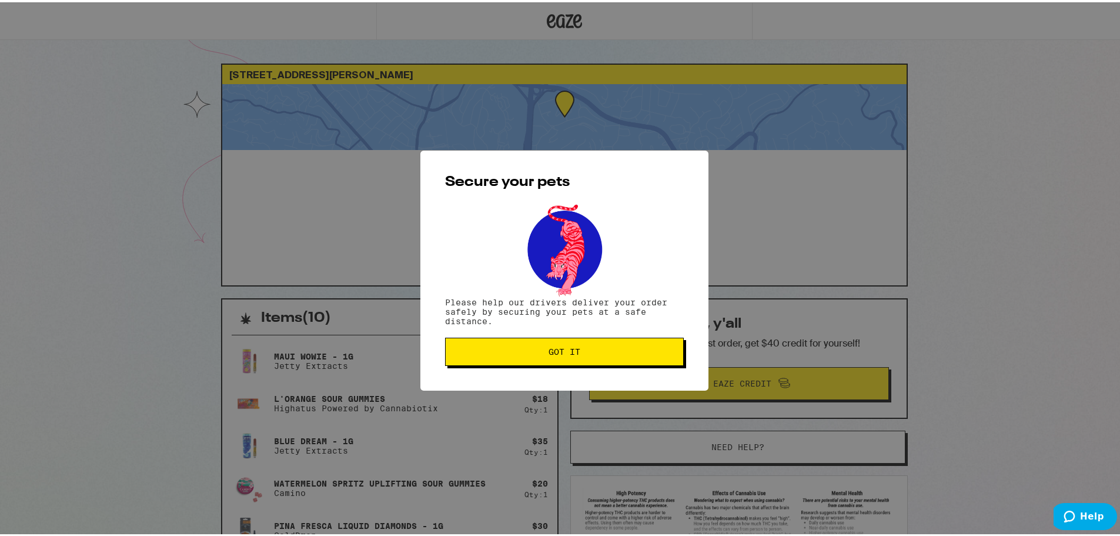
click at [572, 353] on span "Got it" at bounding box center [565, 349] width 32 height 8
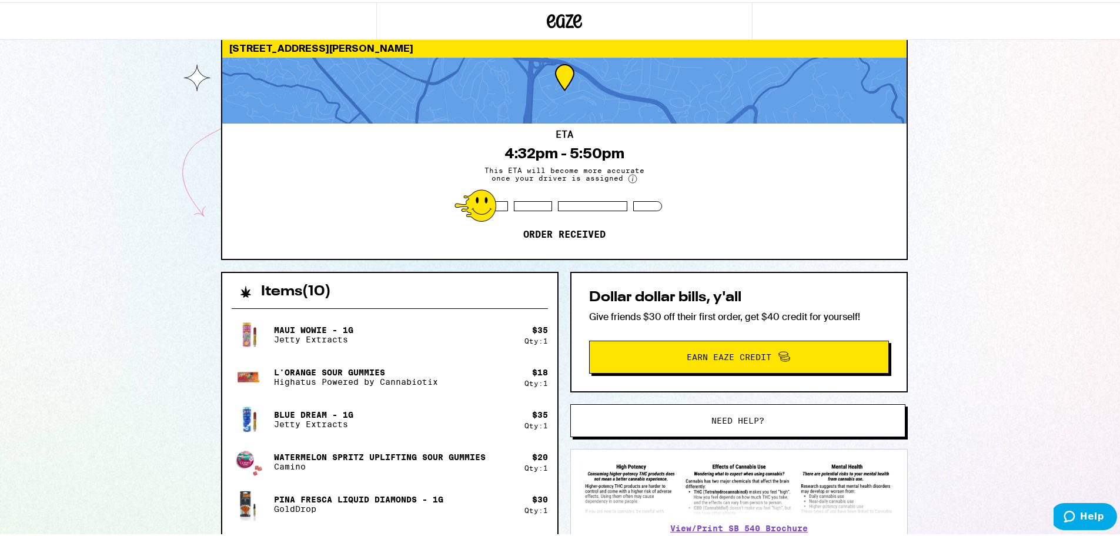
scroll to position [294, 0]
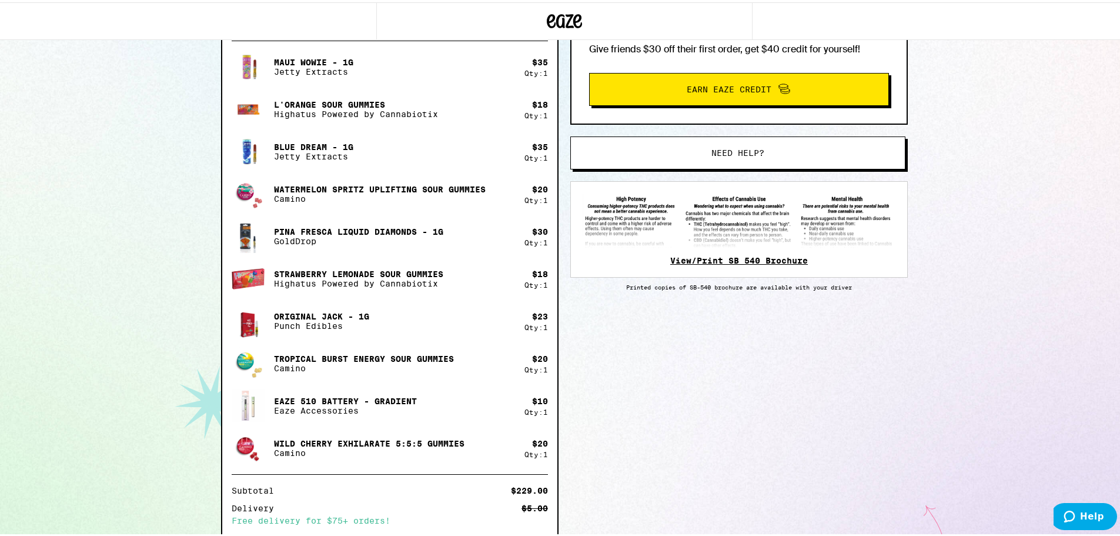
click at [725, 257] on link "View/Print SB 540 Brochure" at bounding box center [739, 257] width 138 height 9
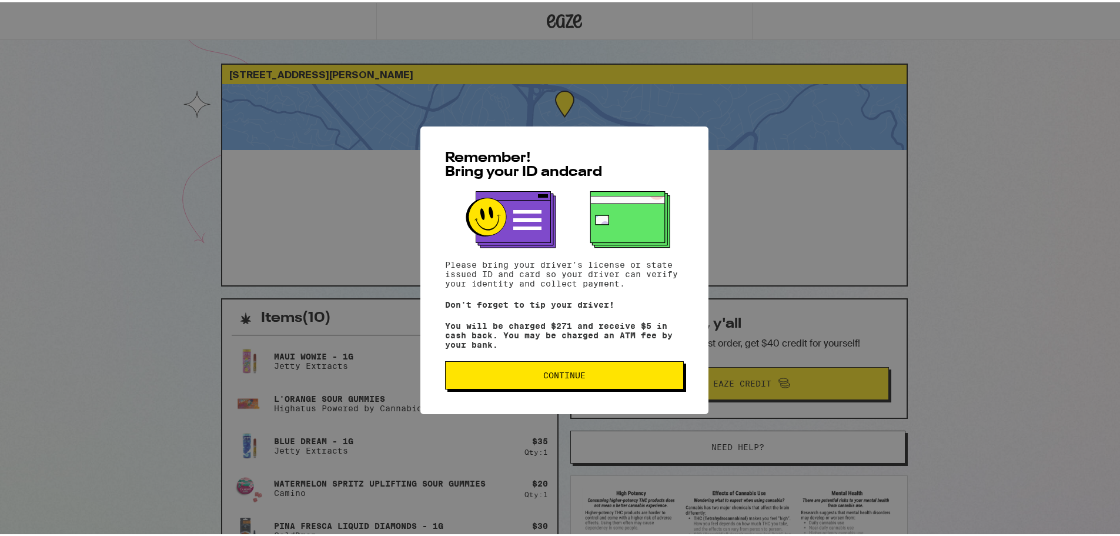
scroll to position [294, 0]
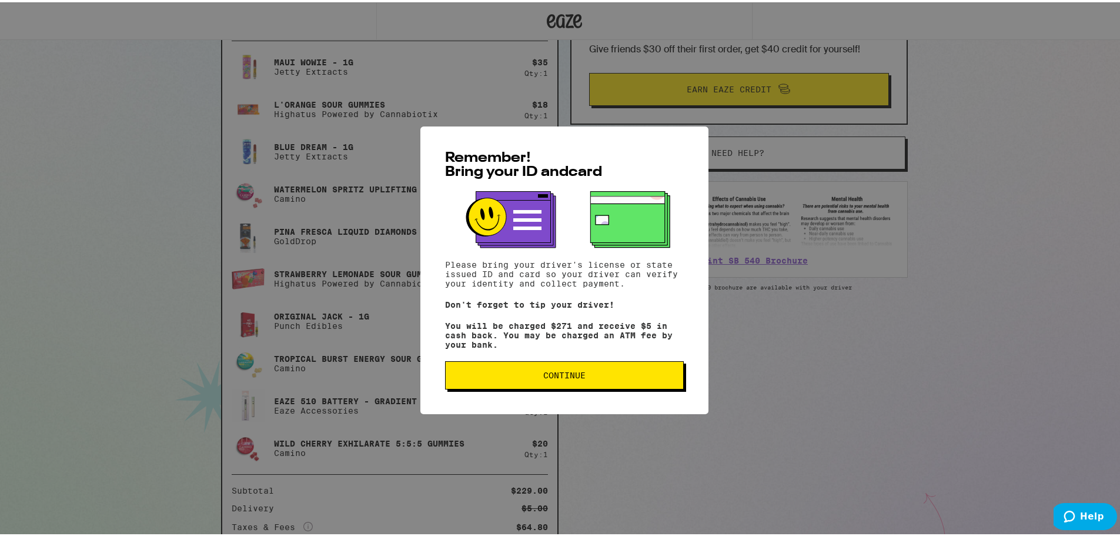
click at [577, 377] on span "Continue" at bounding box center [564, 373] width 42 height 8
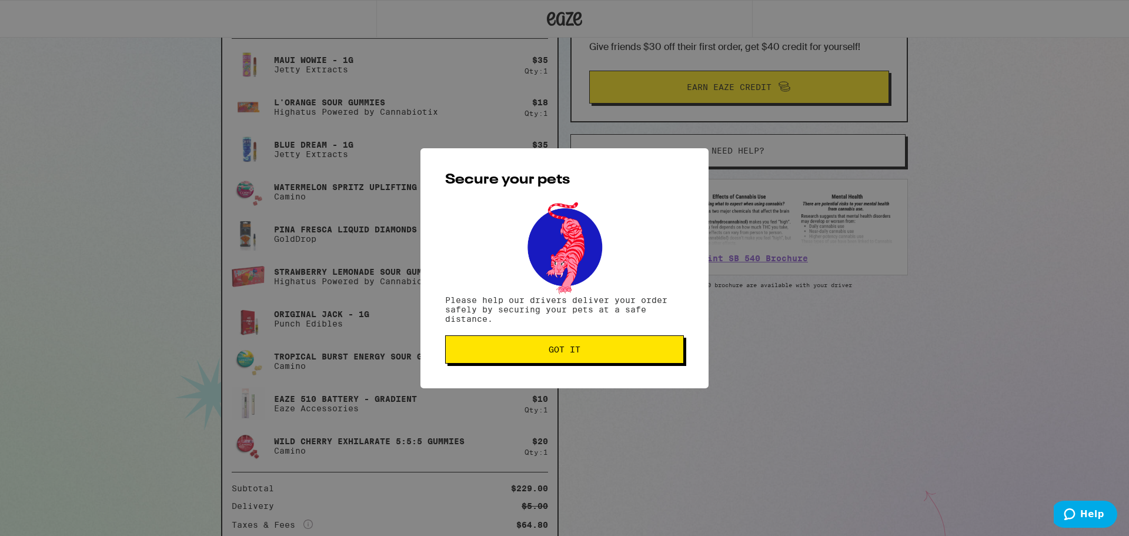
click at [585, 347] on span "Got it" at bounding box center [564, 349] width 219 height 8
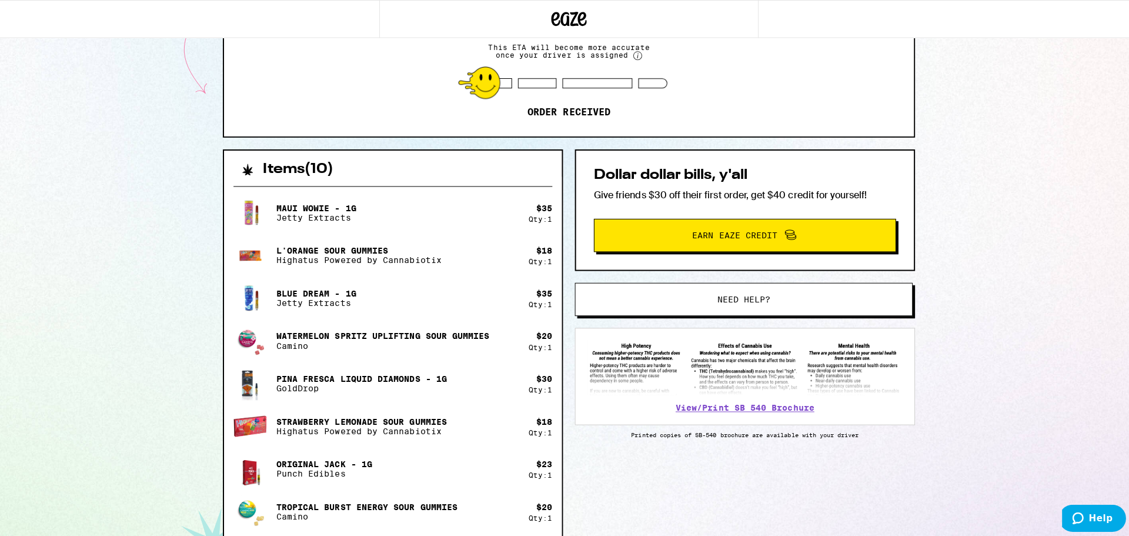
scroll to position [0, 0]
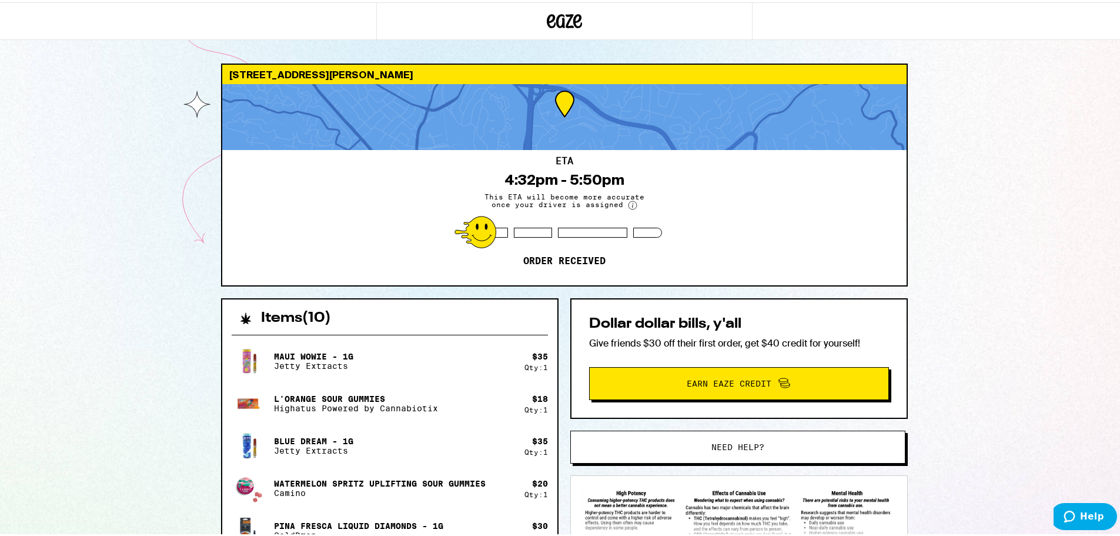
drag, startPoint x: 752, startPoint y: 383, endPoint x: 1039, endPoint y: 111, distance: 395.2
click at [1037, 114] on div "86 S Knoll Rd Mill Valley 94941 ETA 4:32pm - 5:50pm This ETA will become more a…" at bounding box center [564, 511] width 1129 height 1023
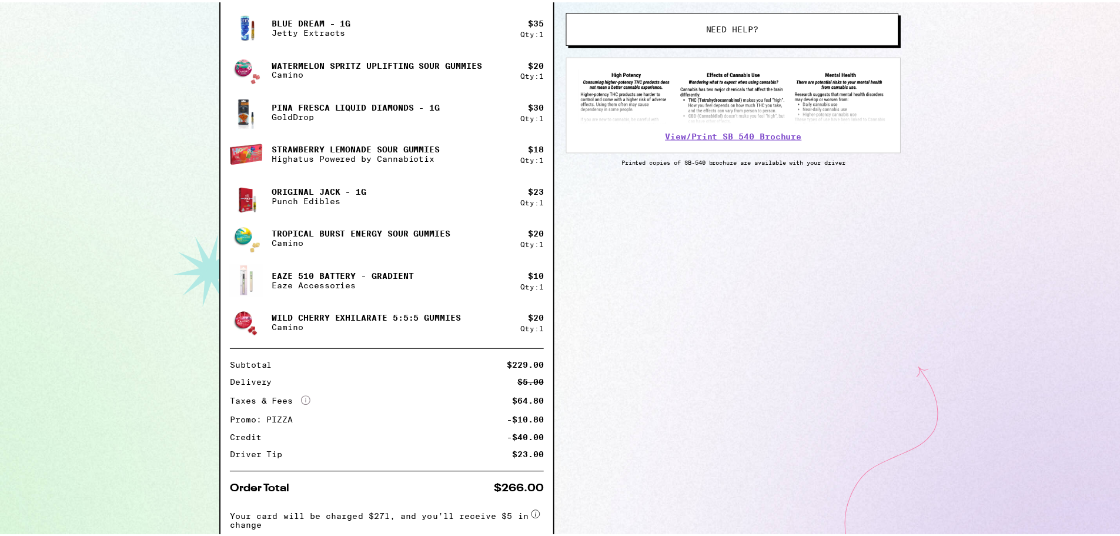
scroll to position [489, 0]
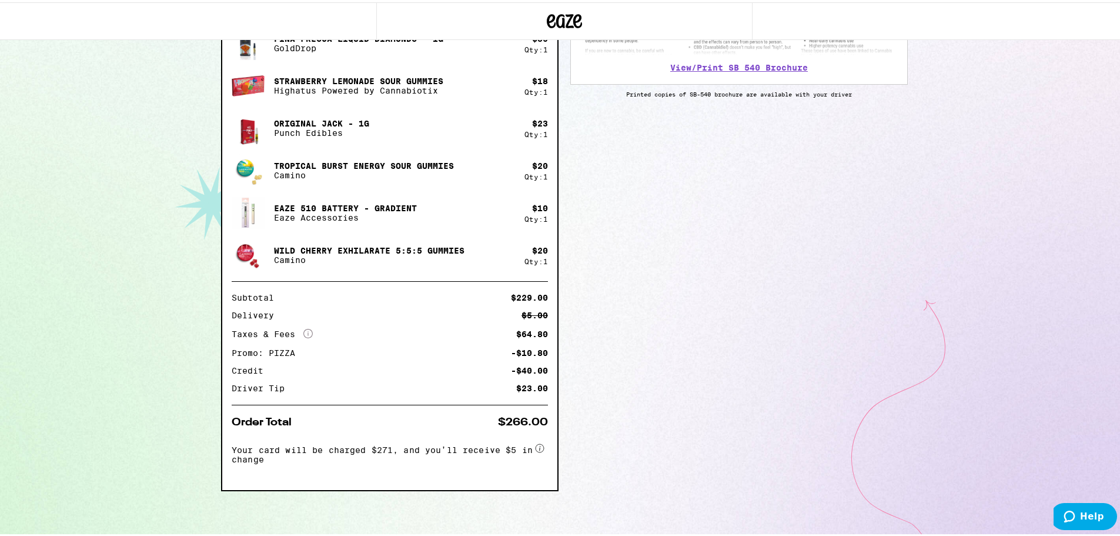
click at [732, 215] on div "Items ( 10 ) Maui Wowie - 1g Jetty Extracts $ 35 Qty: 1 L'Orange Sour Gummies H…" at bounding box center [564, 172] width 687 height 727
